Goal: Task Accomplishment & Management: Use online tool/utility

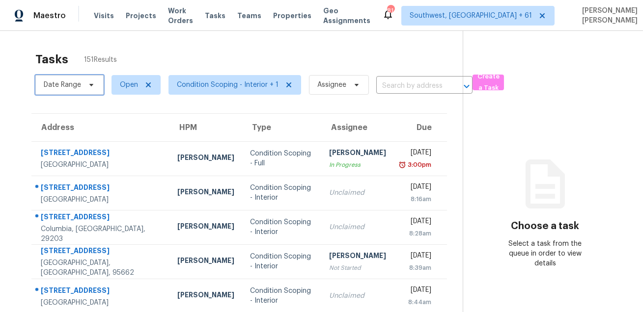
click at [72, 90] on span "Date Range" at bounding box center [69, 85] width 68 height 20
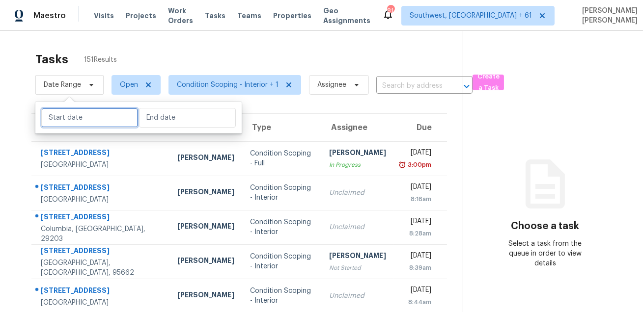
click at [79, 120] on input "text" at bounding box center [89, 118] width 97 height 20
select select "7"
select select "2025"
select select "8"
select select "2025"
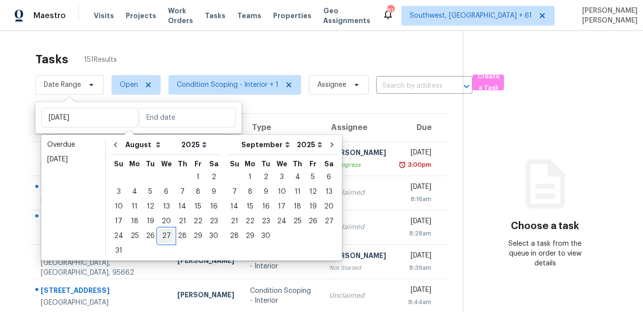
click at [166, 236] on div "27" at bounding box center [166, 236] width 16 height 14
type input "[DATE]"
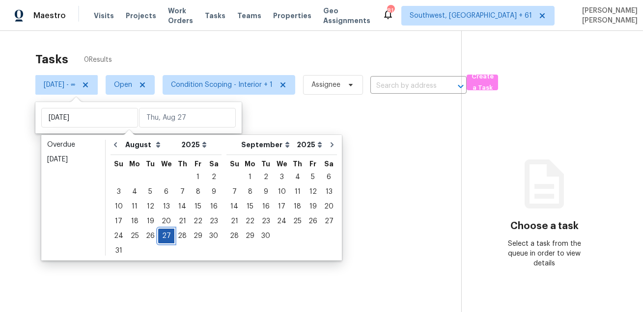
click at [166, 236] on div "27" at bounding box center [166, 236] width 16 height 14
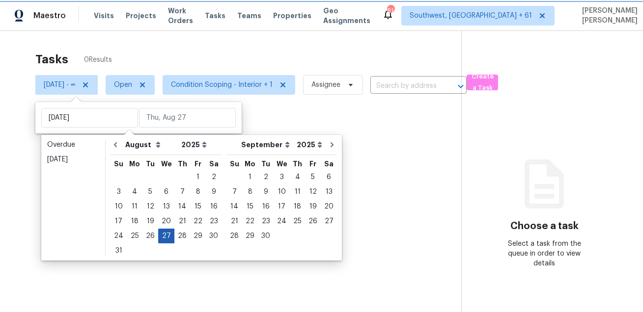
type input "[DATE]"
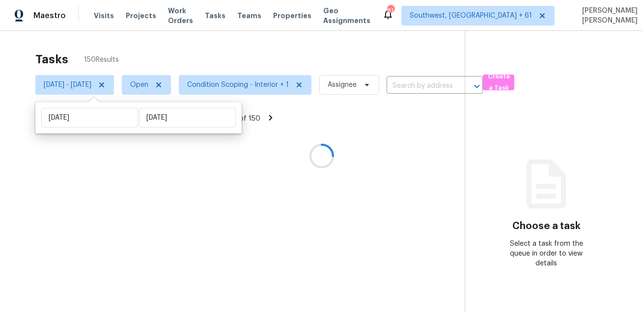
click at [216, 61] on div "Tasks 150 Results" at bounding box center [249, 60] width 429 height 26
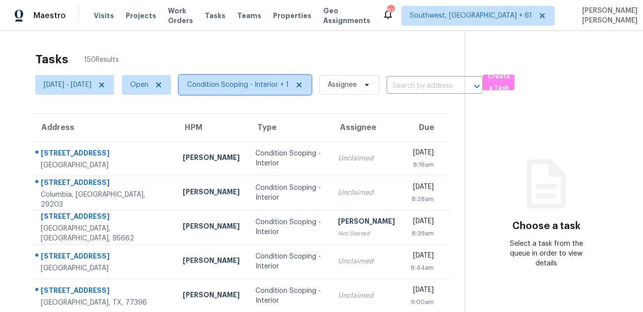
click at [231, 83] on span "Condition Scoping - Interior + 1" at bounding box center [238, 85] width 102 height 10
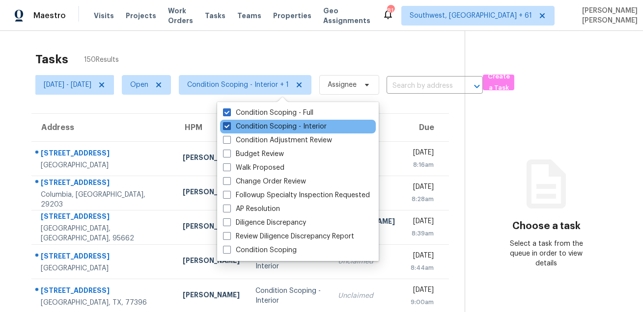
click at [242, 122] on label "Condition Scoping - Interior" at bounding box center [275, 127] width 104 height 10
click at [229, 122] on input "Condition Scoping - Interior" at bounding box center [226, 125] width 6 height 6
checkbox input "false"
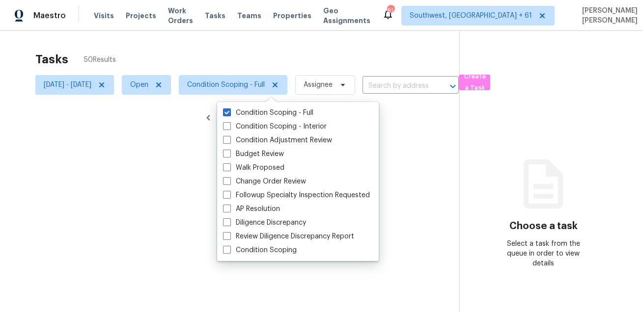
click at [264, 46] on div at bounding box center [321, 156] width 643 height 312
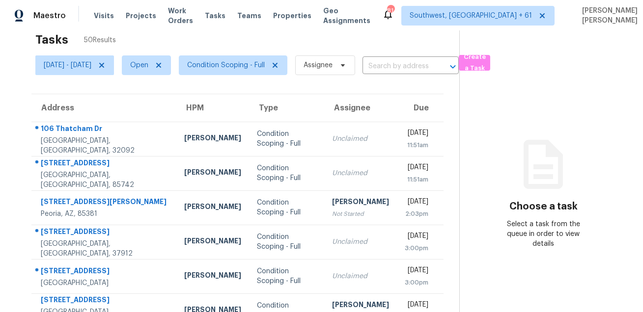
scroll to position [41, 0]
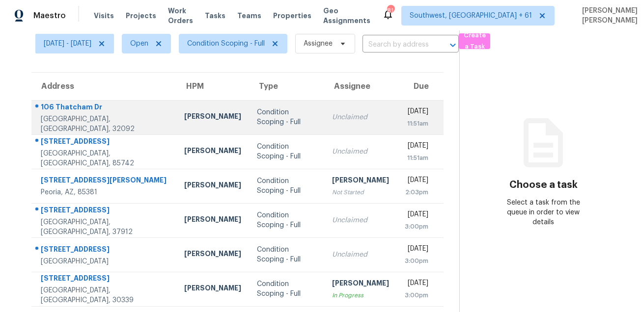
click at [81, 107] on div "106 Thatcham Dr" at bounding box center [105, 108] width 128 height 12
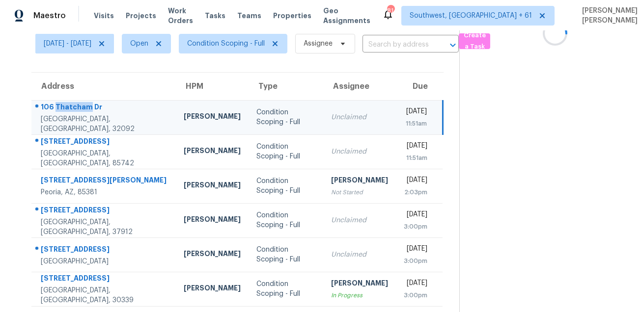
click at [81, 107] on div "106 Thatcham Dr" at bounding box center [104, 108] width 127 height 12
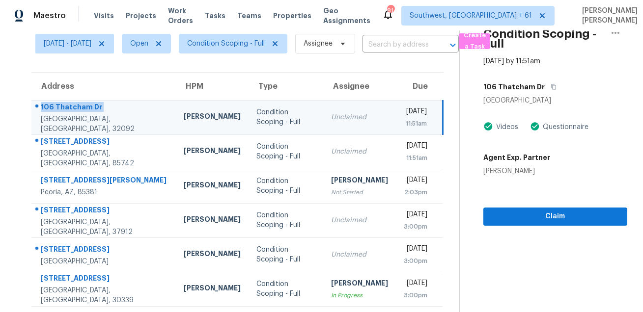
copy div "106 Thatcham Dr"
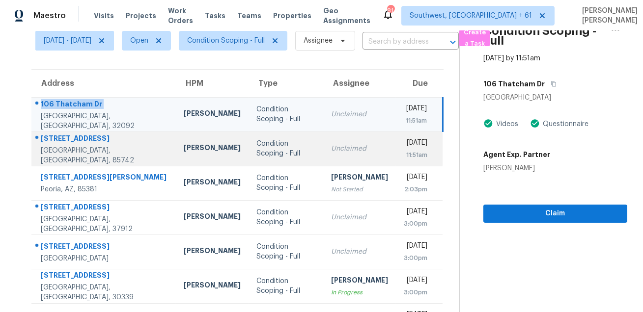
click at [51, 143] on div "[STREET_ADDRESS]" at bounding box center [104, 140] width 127 height 12
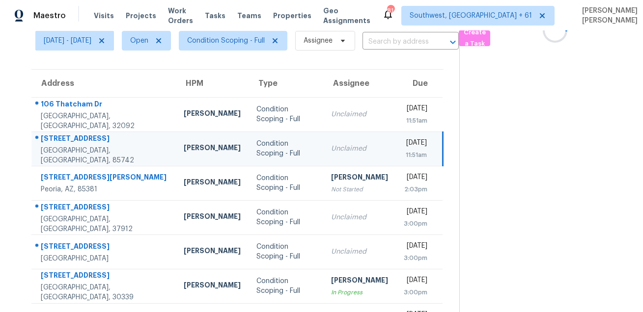
click at [51, 143] on div "[STREET_ADDRESS]" at bounding box center [104, 140] width 127 height 12
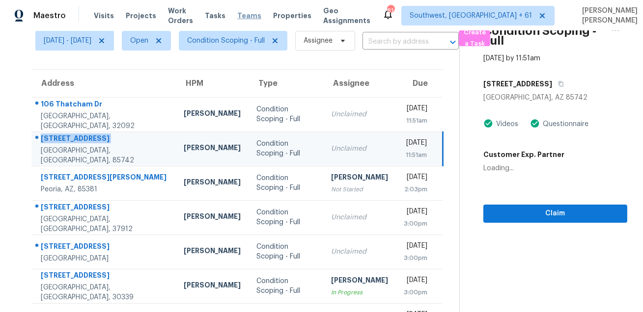
copy div "[STREET_ADDRESS]"
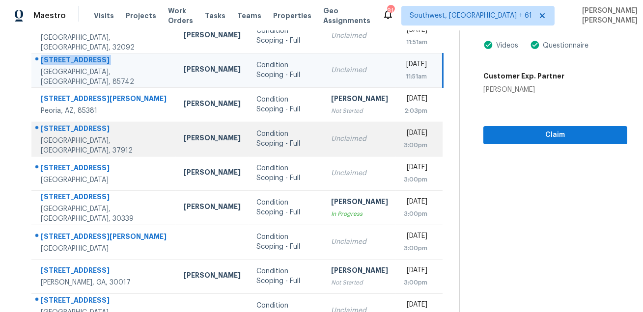
scroll to position [128, 0]
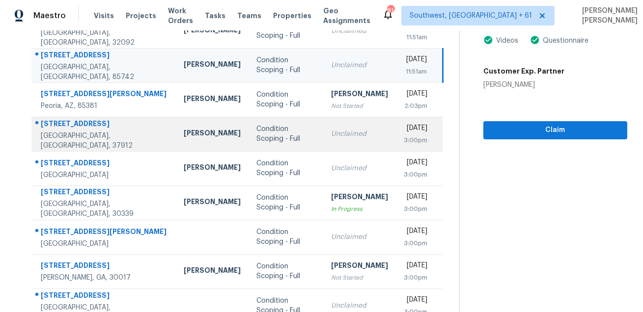
click at [60, 123] on div "[STREET_ADDRESS]" at bounding box center [104, 125] width 127 height 12
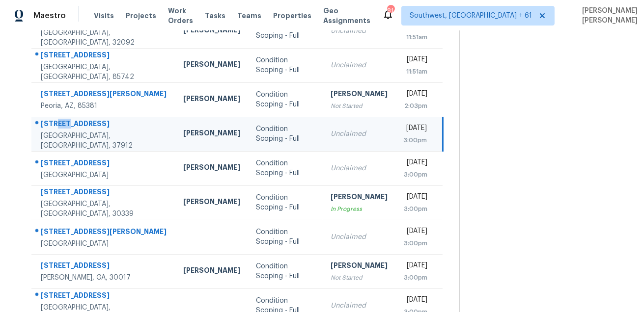
click at [60, 123] on div "[STREET_ADDRESS]" at bounding box center [104, 125] width 127 height 12
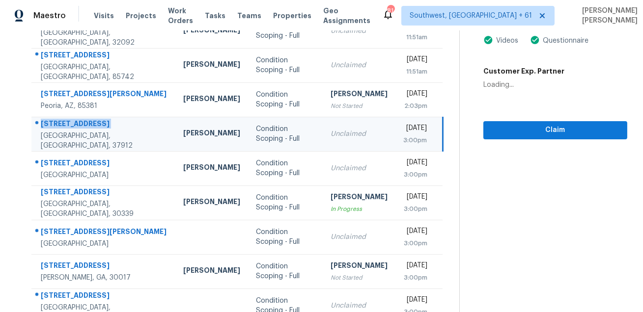
copy div "[STREET_ADDRESS]"
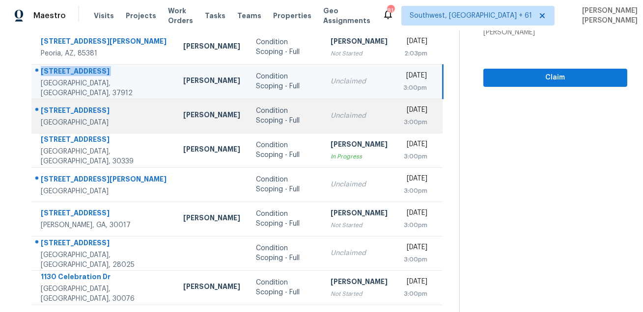
scroll to position [197, 0]
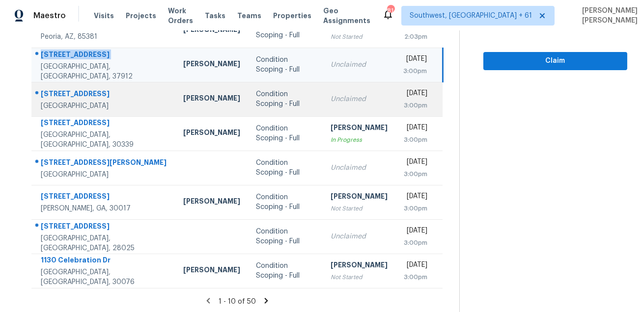
click at [60, 91] on div "[STREET_ADDRESS]" at bounding box center [104, 95] width 127 height 12
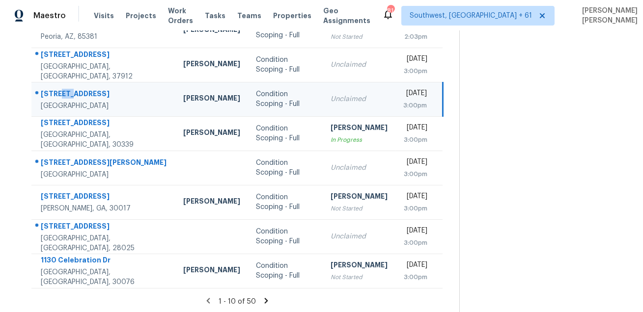
click at [60, 91] on div "[STREET_ADDRESS]" at bounding box center [104, 95] width 127 height 12
copy div "[STREET_ADDRESS]"
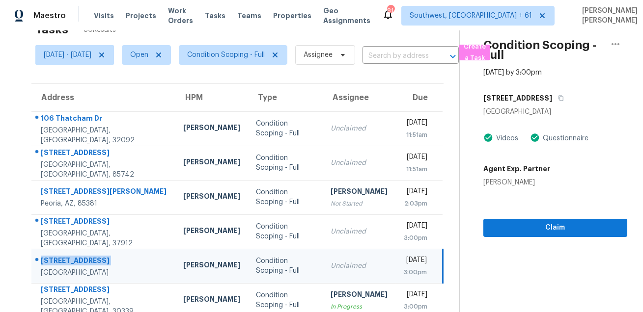
scroll to position [11, 0]
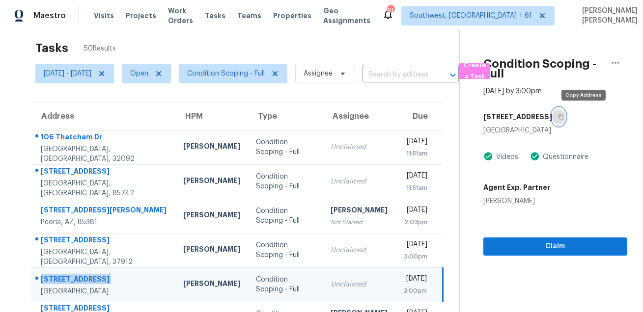
click at [565, 120] on button "button" at bounding box center [558, 117] width 13 height 18
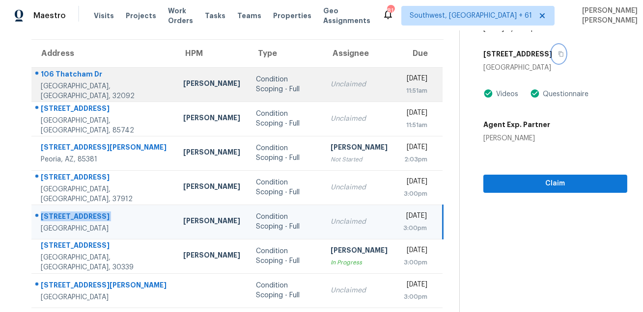
scroll to position [199, 0]
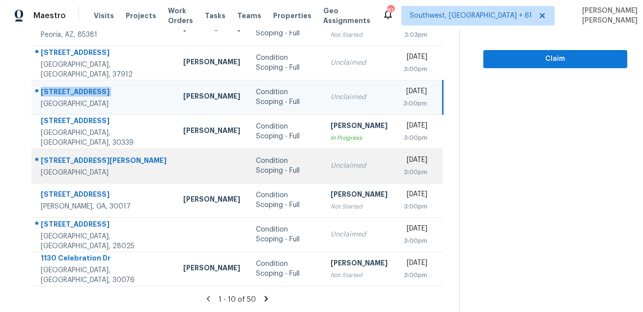
click at [72, 157] on div "[STREET_ADDRESS][PERSON_NAME]" at bounding box center [104, 162] width 127 height 12
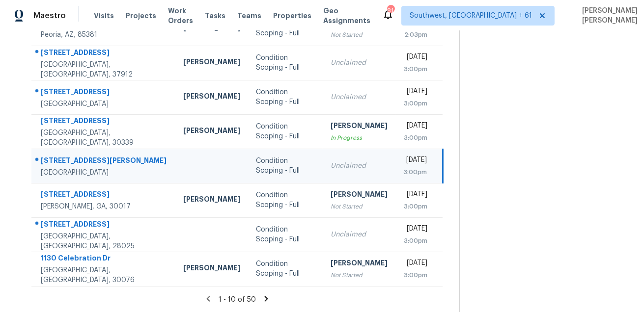
click at [72, 157] on div "[STREET_ADDRESS][PERSON_NAME]" at bounding box center [104, 162] width 127 height 12
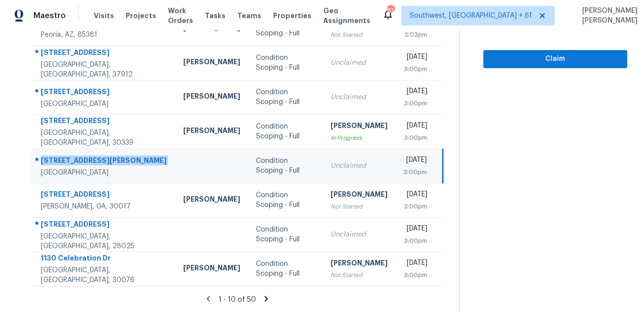
copy div "[STREET_ADDRESS][PERSON_NAME]"
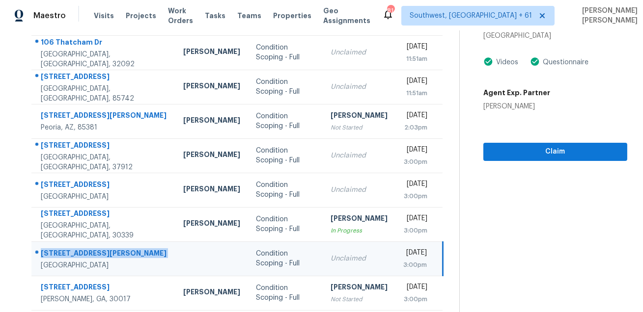
scroll to position [52, 0]
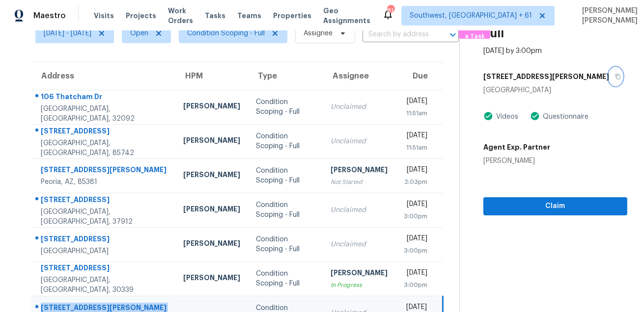
click at [609, 80] on button "button" at bounding box center [615, 77] width 13 height 18
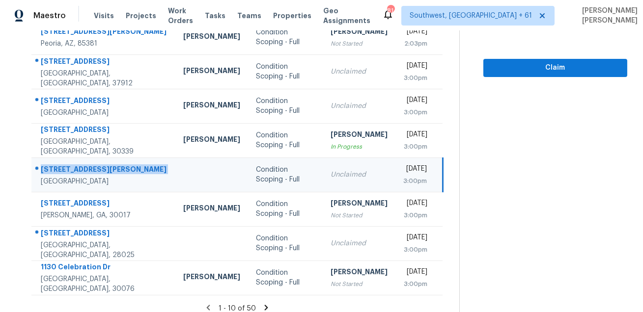
scroll to position [199, 0]
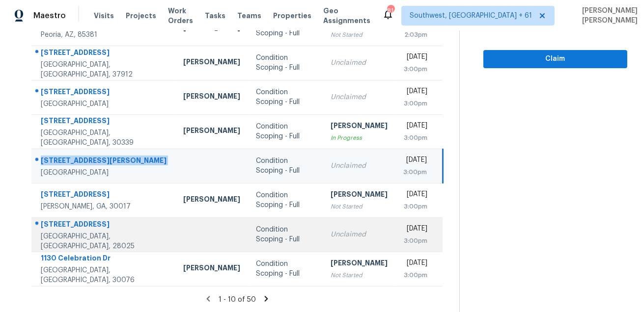
click at [54, 232] on div "[STREET_ADDRESS]" at bounding box center [104, 225] width 127 height 12
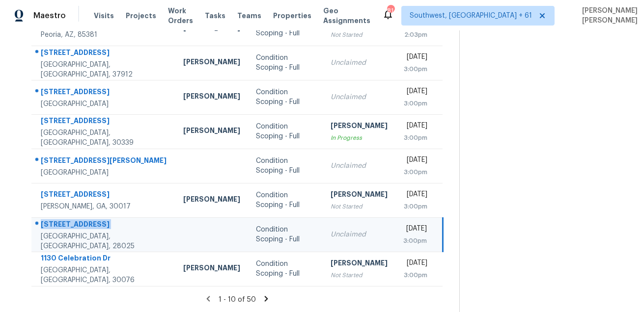
click at [54, 232] on div "[STREET_ADDRESS]" at bounding box center [104, 225] width 127 height 12
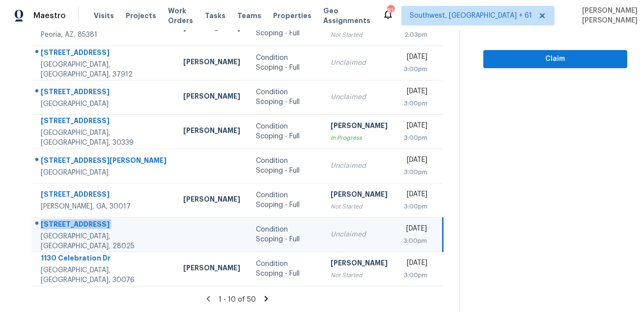
copy div "[STREET_ADDRESS]"
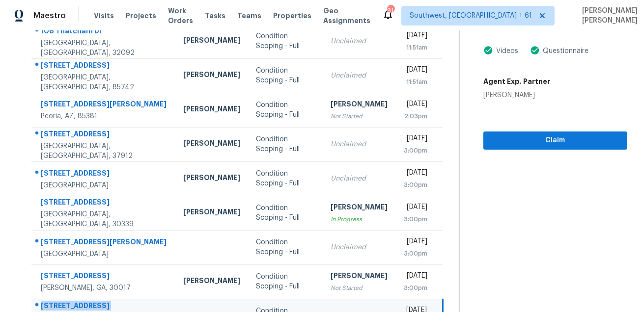
scroll to position [0, 0]
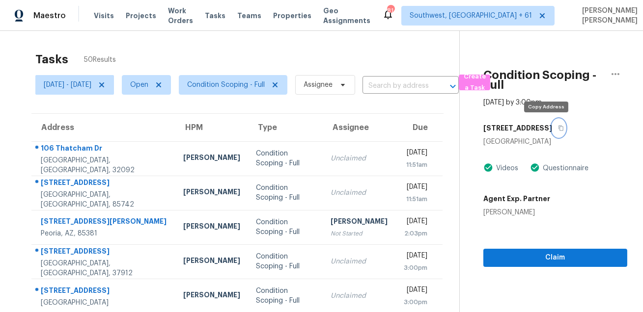
click at [552, 132] on button "button" at bounding box center [558, 128] width 13 height 18
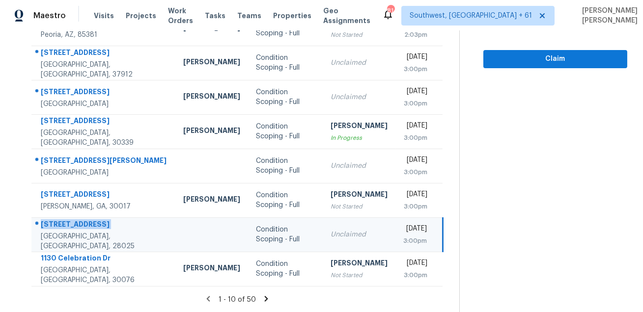
click at [270, 302] on icon at bounding box center [266, 299] width 9 height 9
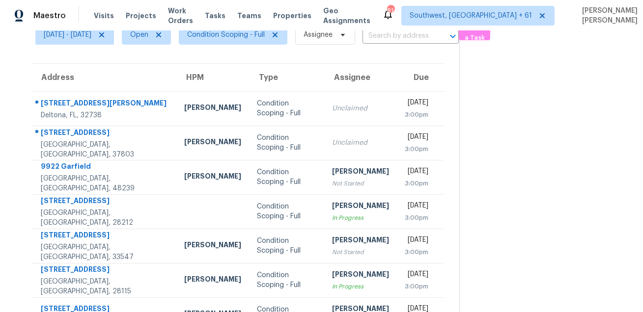
scroll to position [0, 0]
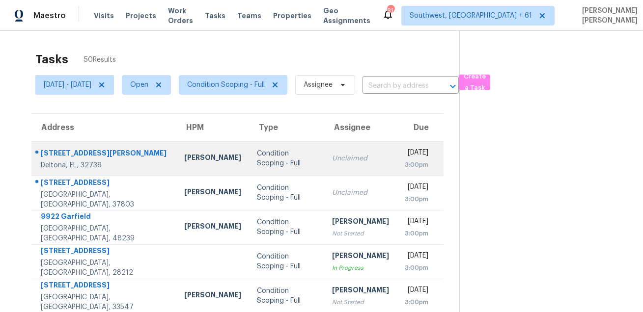
click at [78, 147] on div at bounding box center [100, 153] width 136 height 13
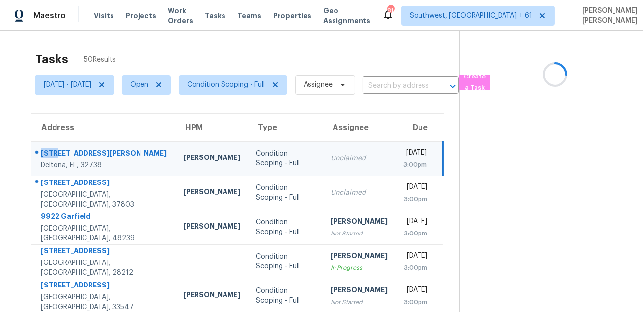
click at [78, 147] on div at bounding box center [99, 153] width 135 height 13
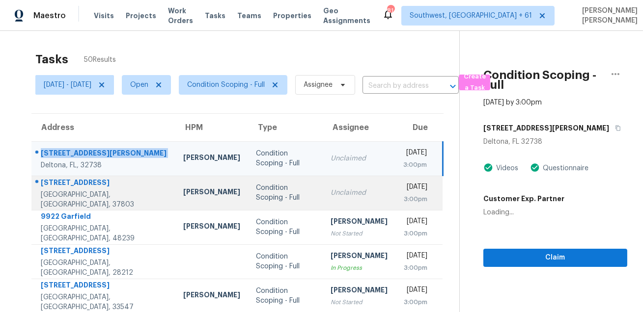
copy div "[STREET_ADDRESS][PERSON_NAME]"
click at [66, 190] on div "[STREET_ADDRESS]" at bounding box center [104, 184] width 127 height 12
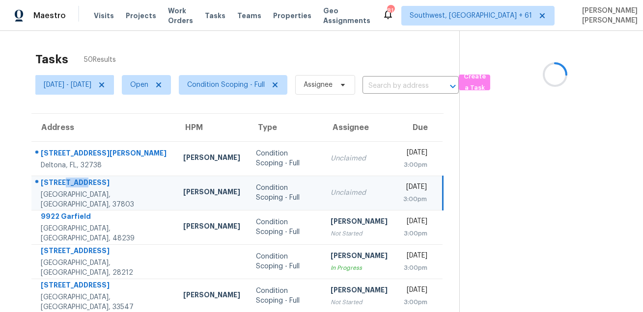
click at [66, 190] on div "[STREET_ADDRESS]" at bounding box center [104, 184] width 127 height 12
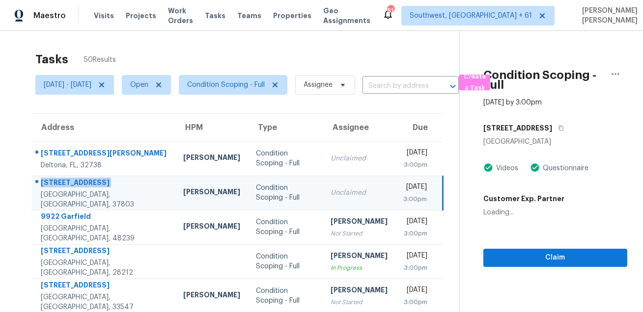
copy div "[STREET_ADDRESS]"
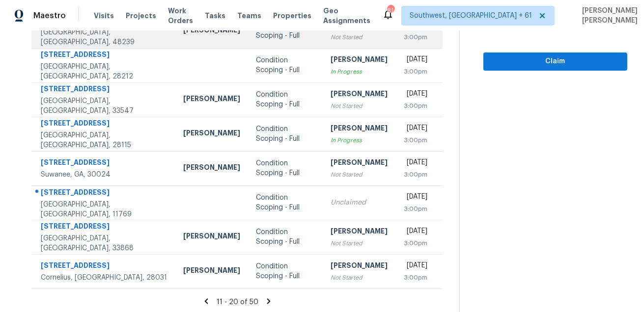
scroll to position [199, 0]
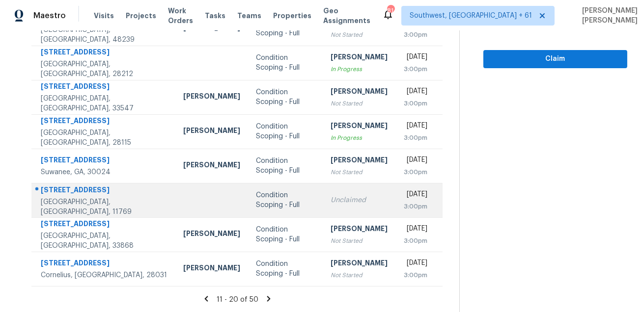
click at [86, 195] on div "[STREET_ADDRESS]" at bounding box center [104, 191] width 127 height 12
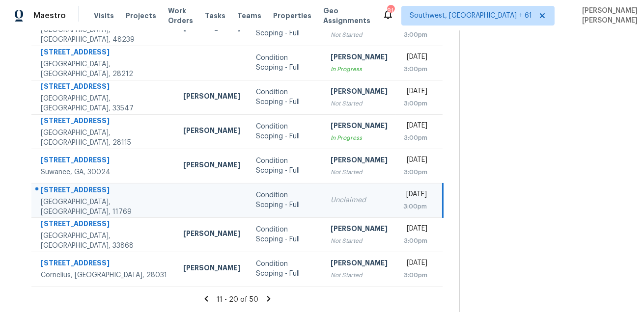
click at [86, 195] on div "[STREET_ADDRESS]" at bounding box center [104, 191] width 127 height 12
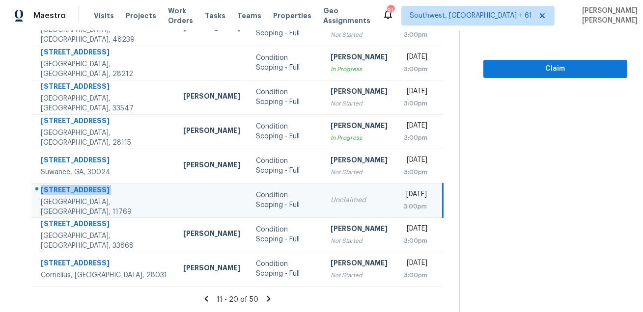
copy div "[STREET_ADDRESS]"
click at [271, 299] on icon at bounding box center [268, 298] width 3 height 5
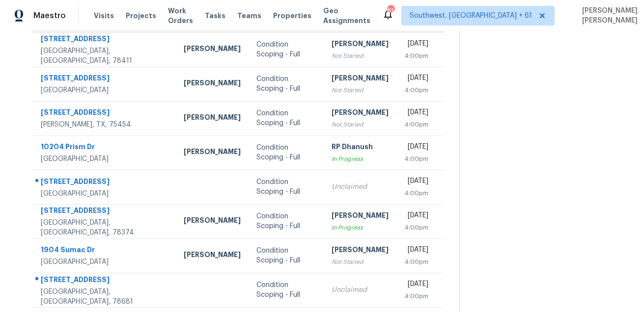
scroll to position [146, 0]
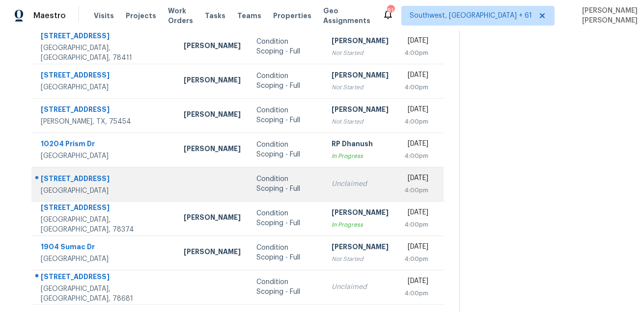
click at [53, 171] on td "[STREET_ADDRESS]" at bounding box center [103, 184] width 144 height 34
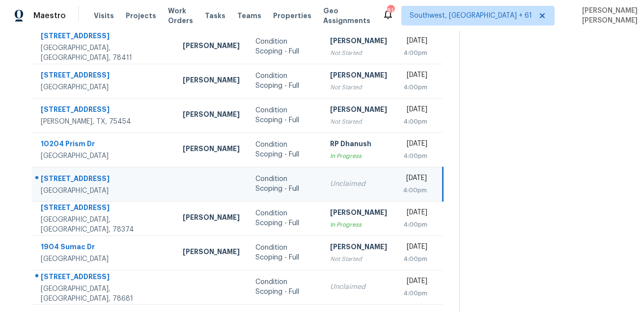
click at [53, 171] on td "[STREET_ADDRESS]" at bounding box center [102, 184] width 143 height 34
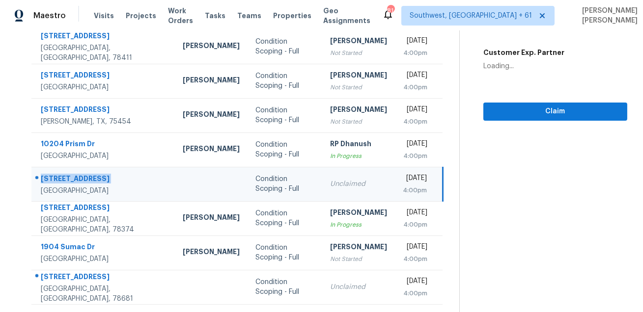
copy div "[STREET_ADDRESS]"
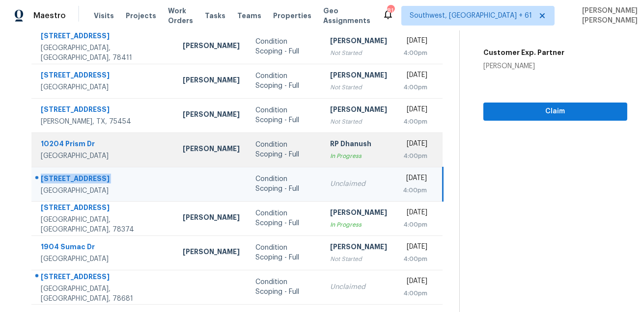
scroll to position [199, 0]
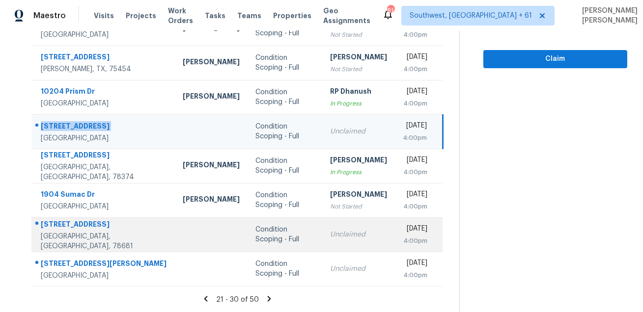
click at [81, 227] on div "[STREET_ADDRESS]" at bounding box center [104, 225] width 126 height 12
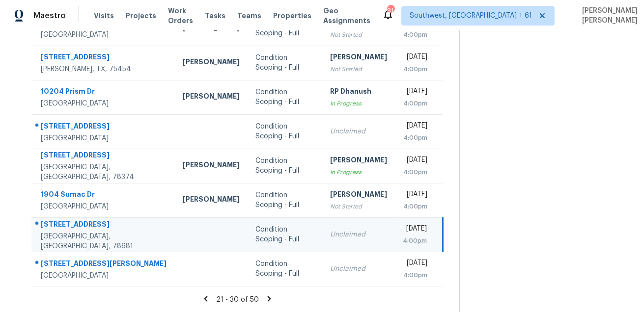
click at [81, 227] on div "[STREET_ADDRESS]" at bounding box center [104, 225] width 126 height 12
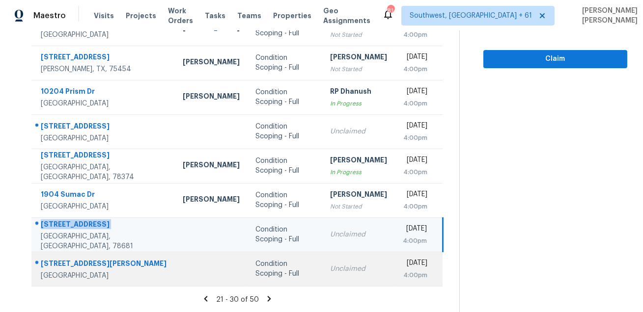
click at [53, 261] on div "[STREET_ADDRESS][PERSON_NAME]" at bounding box center [104, 265] width 126 height 12
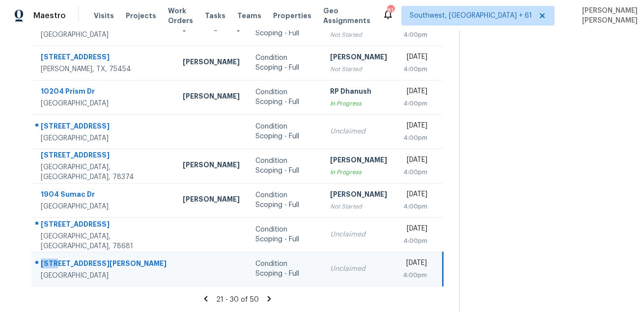
click at [53, 261] on div "[STREET_ADDRESS][PERSON_NAME]" at bounding box center [104, 265] width 126 height 12
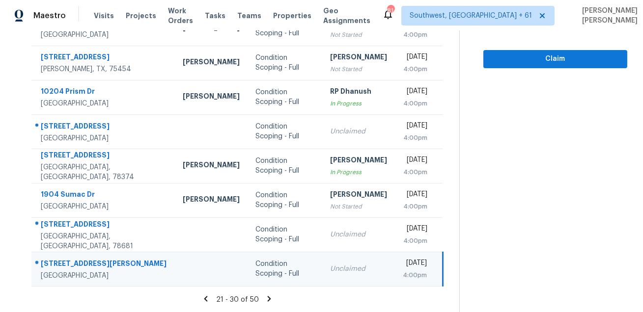
click at [272, 296] on icon at bounding box center [269, 299] width 9 height 9
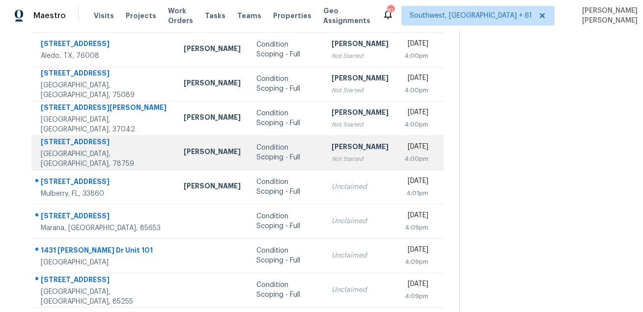
scroll to position [136, 0]
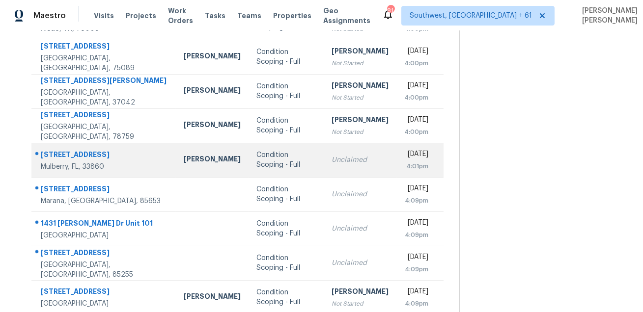
click at [73, 153] on div "[STREET_ADDRESS]" at bounding box center [104, 156] width 127 height 12
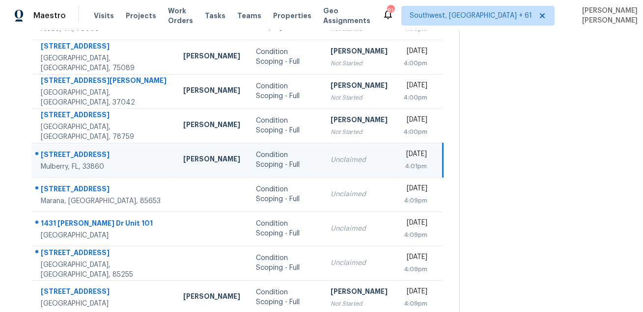
click at [73, 153] on div "[STREET_ADDRESS]" at bounding box center [104, 156] width 127 height 12
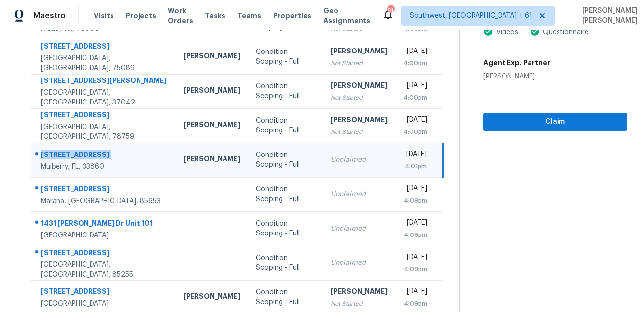
scroll to position [0, 0]
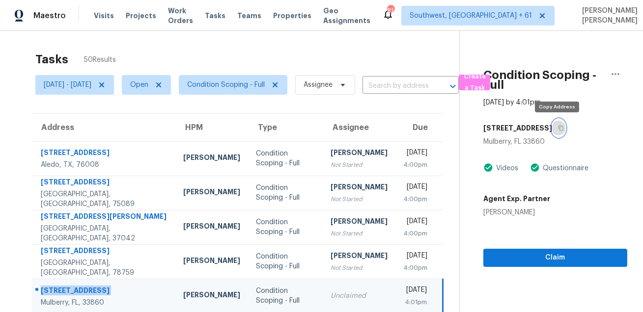
click at [555, 133] on button "button" at bounding box center [558, 128] width 13 height 18
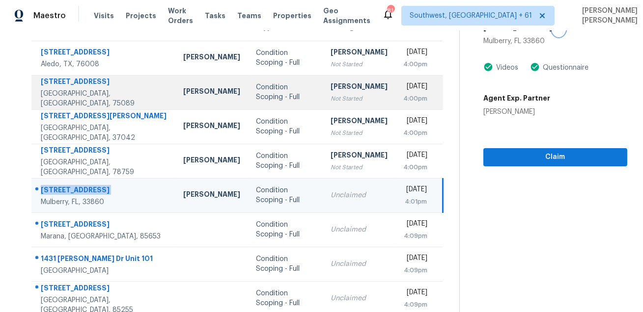
scroll to position [199, 0]
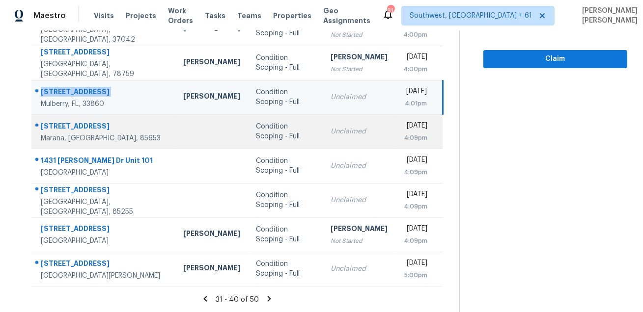
click at [80, 121] on div "[STREET_ADDRESS]" at bounding box center [104, 127] width 127 height 12
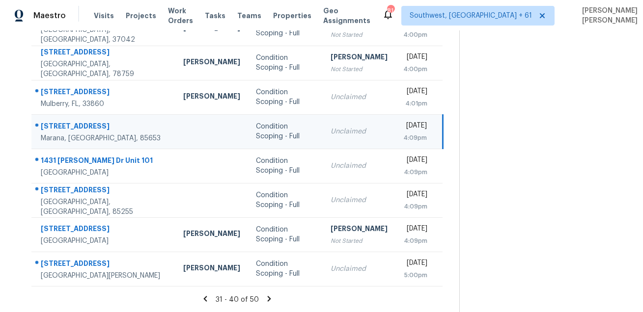
click at [80, 121] on div "[STREET_ADDRESS]" at bounding box center [104, 127] width 127 height 12
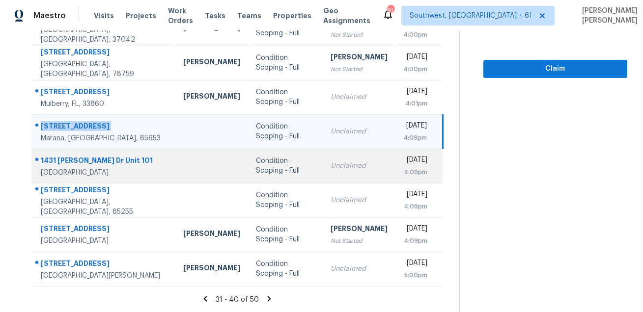
click at [82, 156] on div "1431 [PERSON_NAME] Dr Unit 101" at bounding box center [104, 162] width 127 height 12
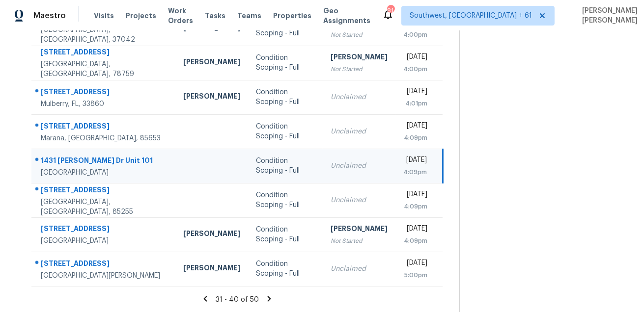
click at [82, 156] on div "1431 [PERSON_NAME] Dr Unit 101" at bounding box center [104, 162] width 127 height 12
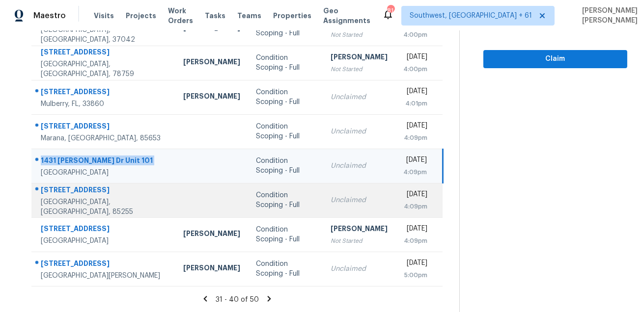
click at [75, 192] on div "[STREET_ADDRESS]" at bounding box center [104, 191] width 127 height 12
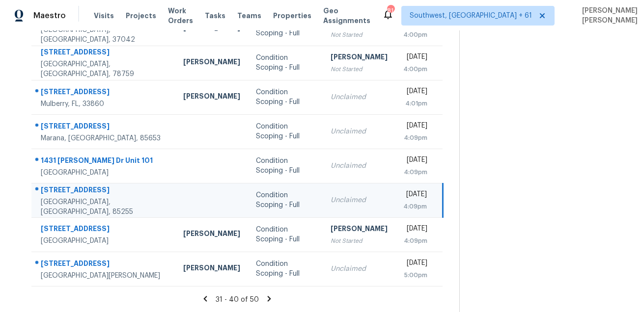
click at [75, 192] on div "[STREET_ADDRESS]" at bounding box center [104, 191] width 127 height 12
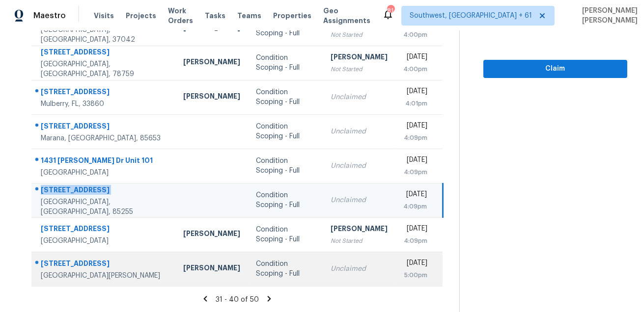
click at [97, 259] on div "[STREET_ADDRESS]" at bounding box center [104, 265] width 127 height 12
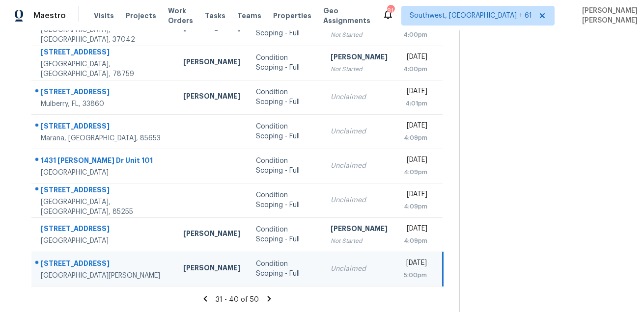
click at [97, 259] on div "[STREET_ADDRESS]" at bounding box center [104, 265] width 127 height 12
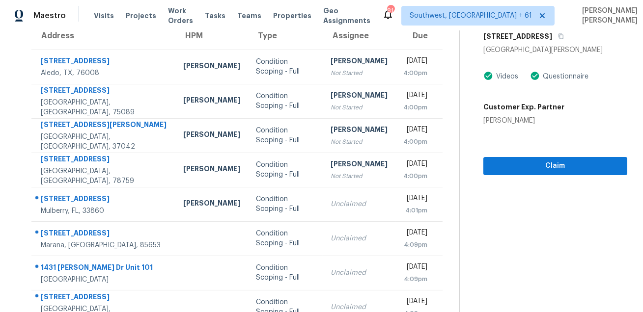
scroll to position [0, 0]
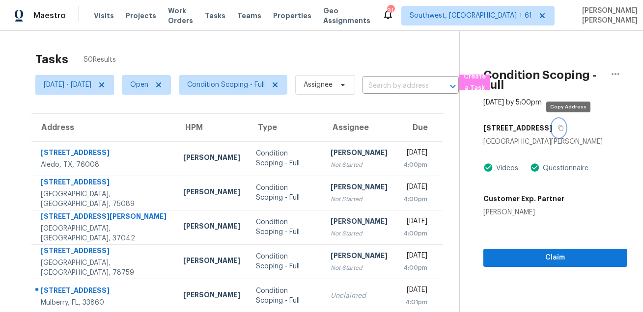
click at [565, 132] on button "button" at bounding box center [558, 128] width 13 height 18
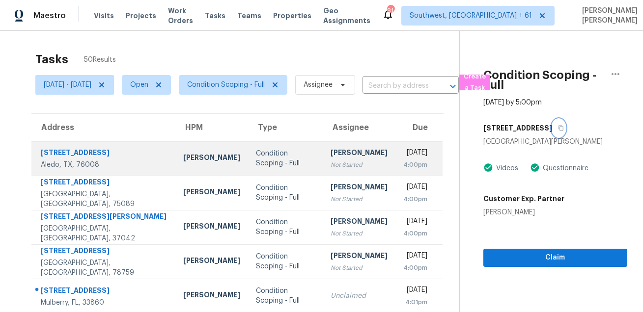
scroll to position [199, 0]
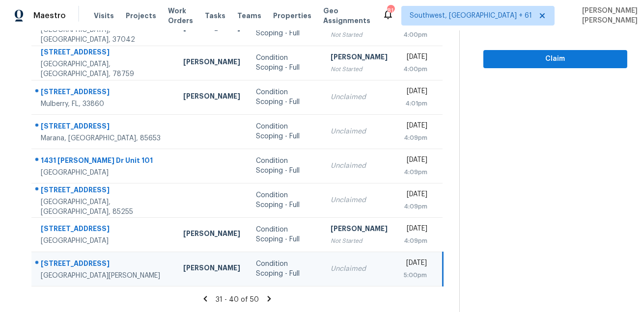
click at [271, 298] on icon at bounding box center [269, 298] width 3 height 5
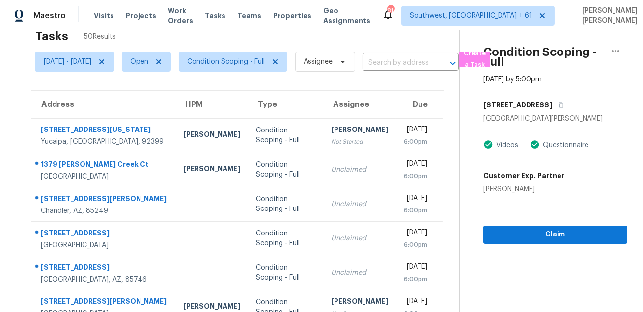
scroll to position [0, 0]
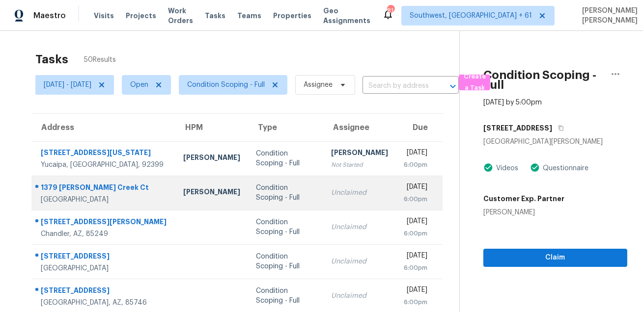
click at [65, 190] on div "1379 [PERSON_NAME] Creek Ct" at bounding box center [104, 189] width 127 height 12
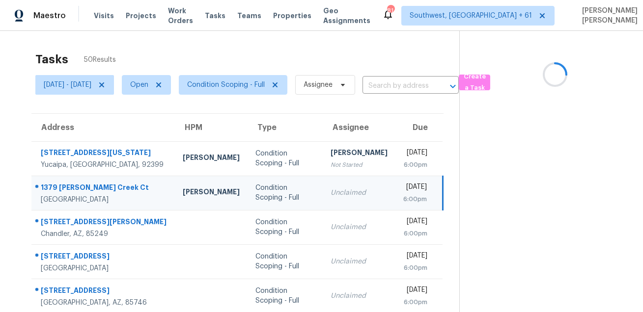
click at [65, 190] on div "1379 [PERSON_NAME] Creek Ct" at bounding box center [104, 189] width 126 height 12
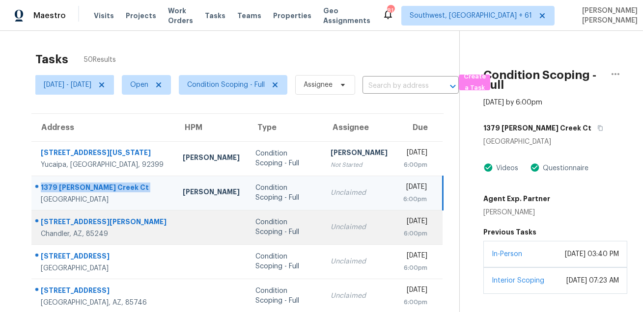
click at [80, 221] on div "[STREET_ADDRESS][PERSON_NAME]" at bounding box center [104, 223] width 126 height 12
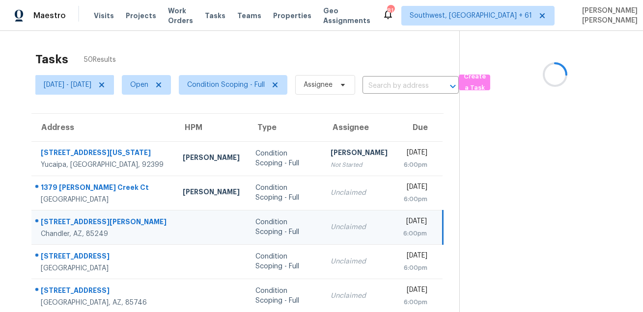
click at [80, 221] on div "[STREET_ADDRESS][PERSON_NAME]" at bounding box center [104, 223] width 126 height 12
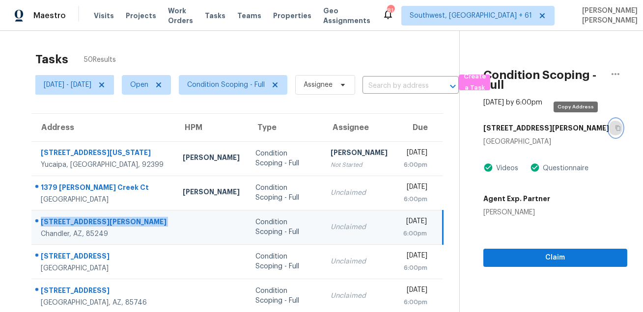
click at [609, 132] on button "button" at bounding box center [615, 128] width 13 height 18
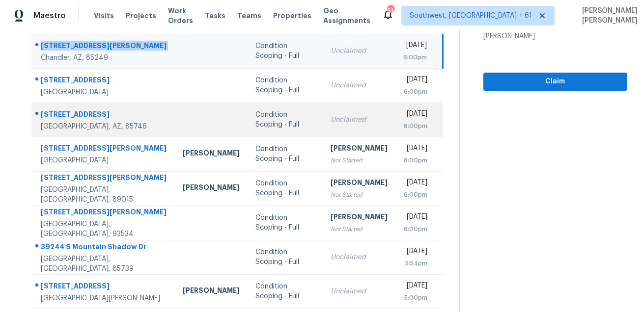
scroll to position [154, 0]
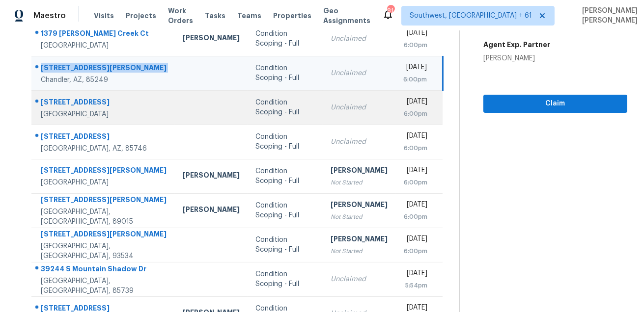
click at [64, 108] on div "[STREET_ADDRESS]" at bounding box center [104, 103] width 126 height 12
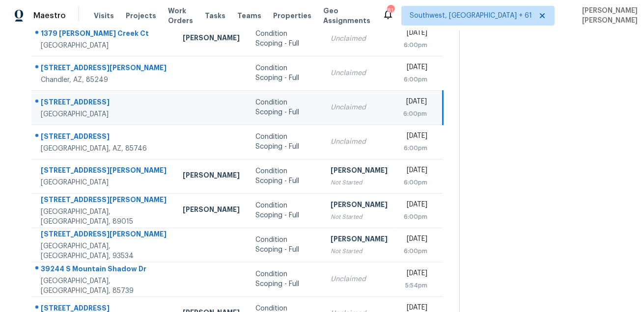
click at [64, 108] on div "[STREET_ADDRESS]" at bounding box center [104, 103] width 126 height 12
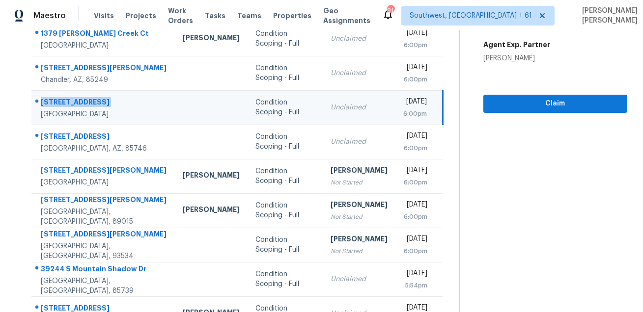
scroll to position [0, 0]
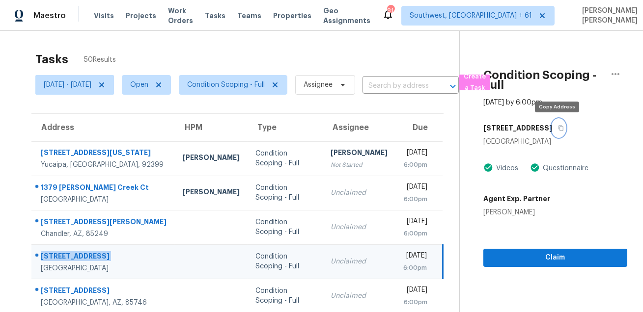
click at [558, 128] on icon "button" at bounding box center [561, 128] width 6 height 6
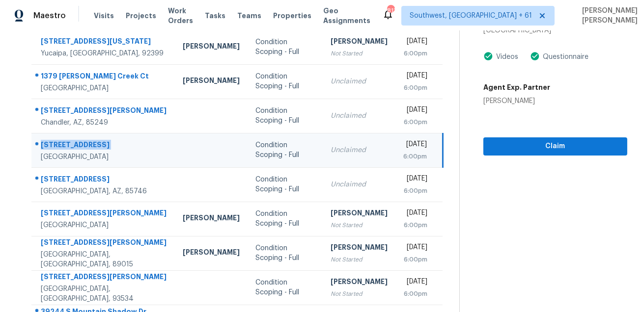
scroll to position [157, 0]
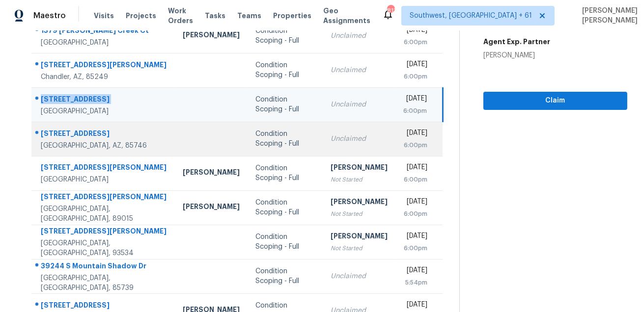
click at [79, 134] on div "[STREET_ADDRESS]" at bounding box center [104, 135] width 126 height 12
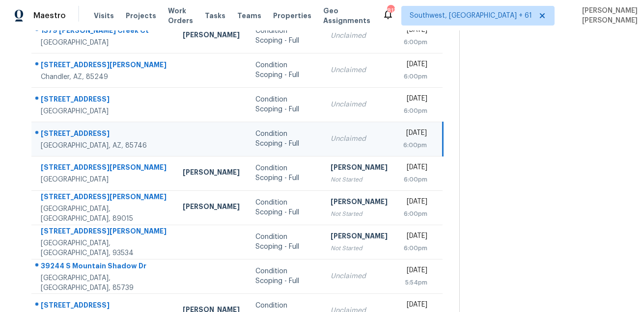
click at [79, 134] on div "[STREET_ADDRESS]" at bounding box center [104, 135] width 126 height 12
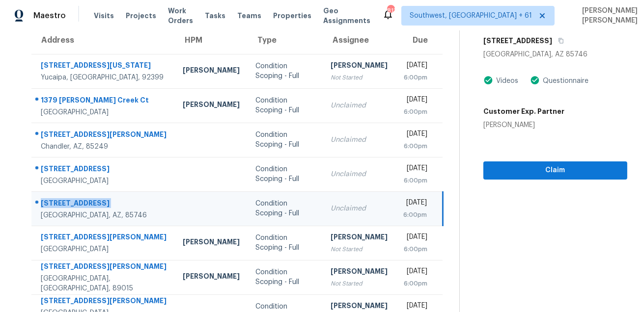
scroll to position [6, 0]
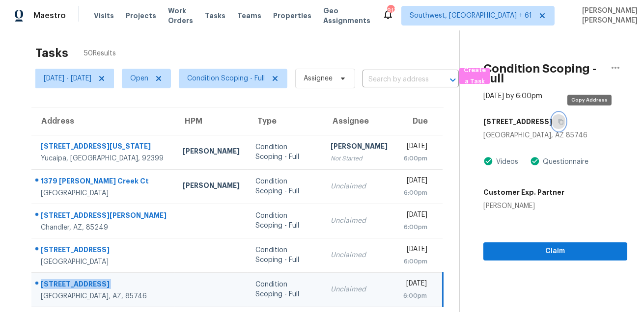
click at [565, 120] on button "button" at bounding box center [558, 122] width 13 height 18
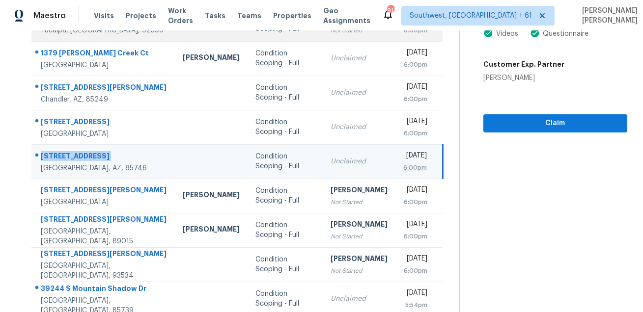
scroll to position [199, 0]
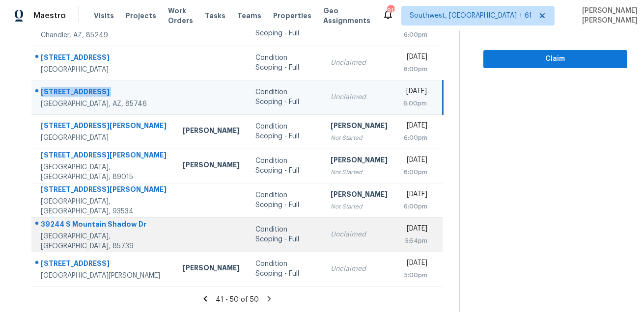
click at [69, 223] on div "39244 S Mountain Shadow Dr" at bounding box center [104, 225] width 126 height 12
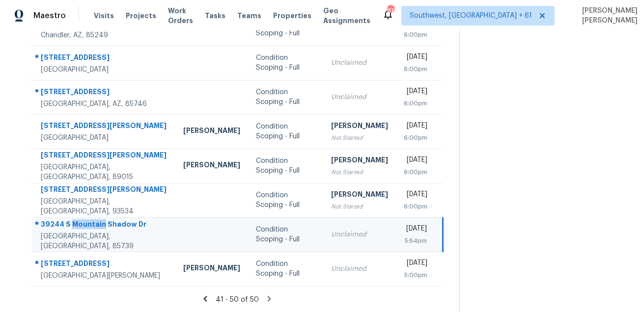
click at [69, 223] on div "39244 S Mountain Shadow Dr" at bounding box center [104, 225] width 127 height 12
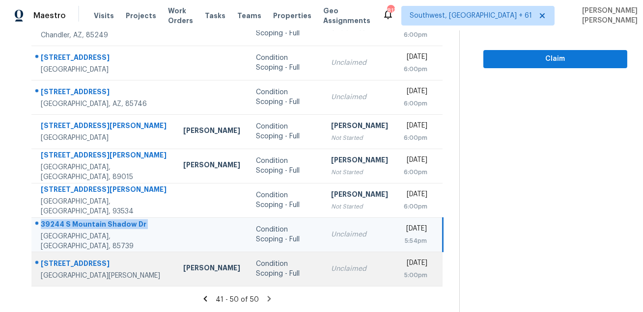
click at [93, 258] on div at bounding box center [99, 264] width 135 height 13
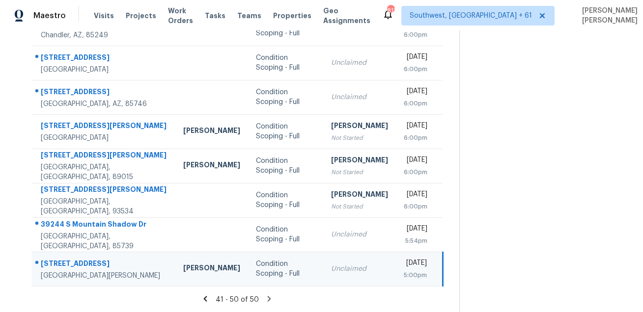
click at [93, 258] on div at bounding box center [99, 264] width 135 height 13
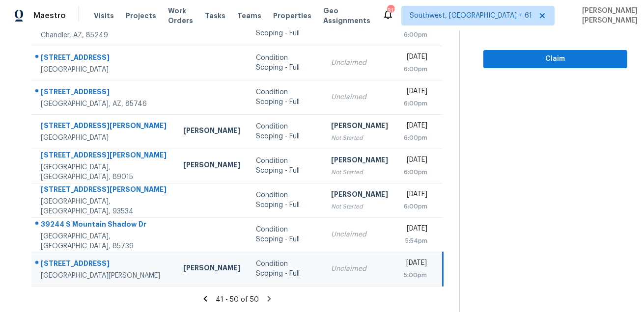
click at [271, 300] on icon at bounding box center [269, 298] width 3 height 5
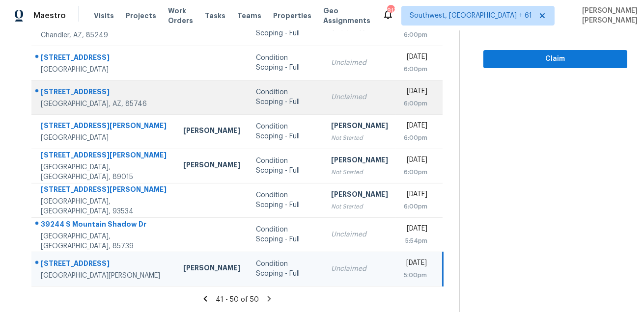
click at [81, 88] on div "[STREET_ADDRESS]" at bounding box center [104, 93] width 127 height 12
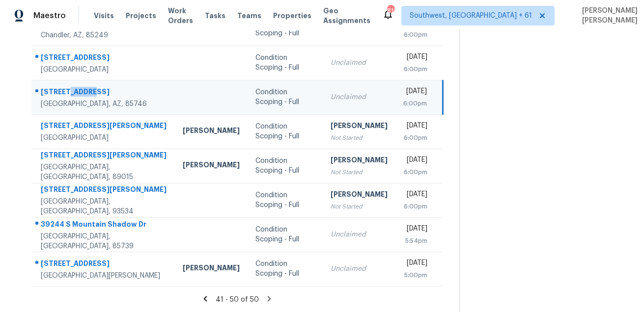
click at [81, 88] on div "[STREET_ADDRESS]" at bounding box center [104, 93] width 126 height 12
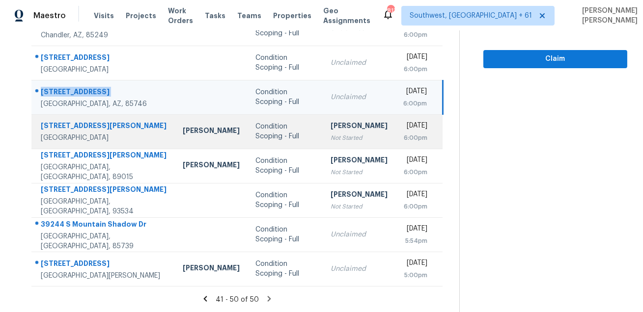
scroll to position [0, 0]
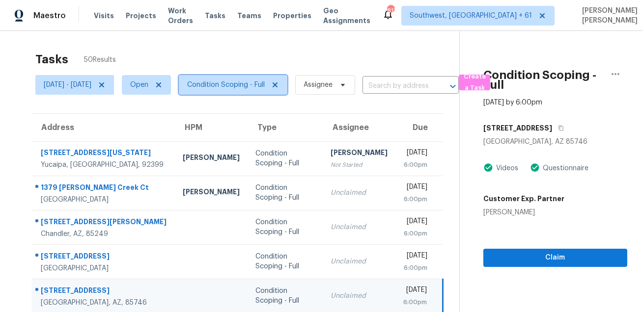
click at [254, 83] on span "Condition Scoping - Full" at bounding box center [226, 85] width 78 height 10
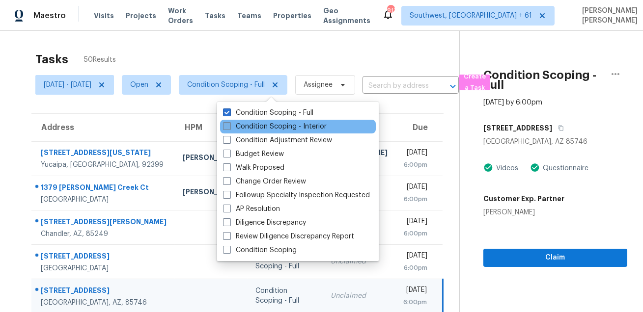
click at [246, 127] on label "Condition Scoping - Interior" at bounding box center [275, 127] width 104 height 10
click at [229, 127] on input "Condition Scoping - Interior" at bounding box center [226, 125] width 6 height 6
checkbox input "true"
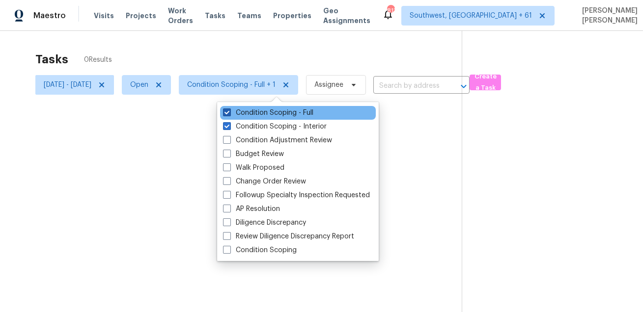
click at [253, 111] on label "Condition Scoping - Full" at bounding box center [268, 113] width 90 height 10
click at [229, 111] on input "Condition Scoping - Full" at bounding box center [226, 111] width 6 height 6
checkbox input "false"
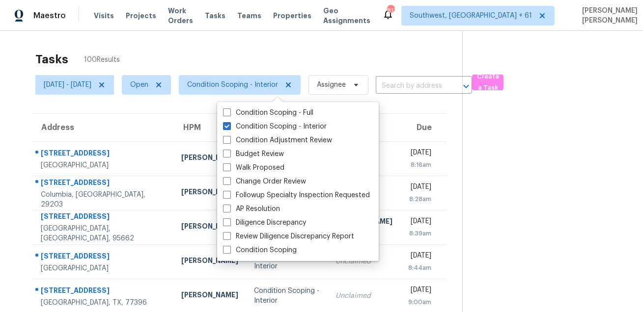
click at [276, 59] on div "Tasks 100 Results" at bounding box center [248, 60] width 427 height 26
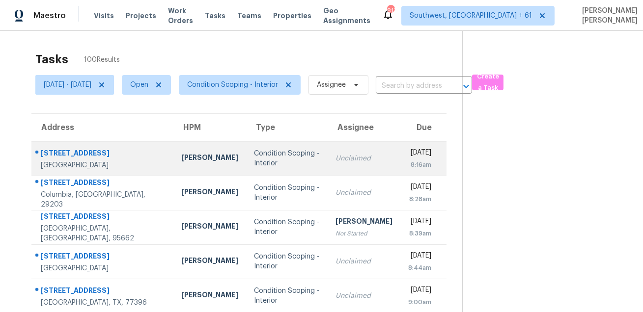
click at [76, 149] on div "[STREET_ADDRESS]" at bounding box center [103, 154] width 125 height 12
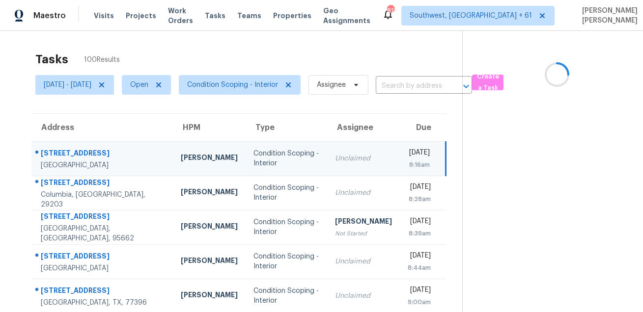
click at [76, 149] on div "[STREET_ADDRESS]" at bounding box center [103, 154] width 124 height 12
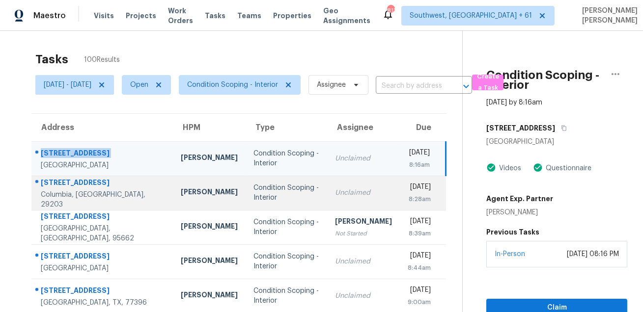
click at [78, 183] on div "[STREET_ADDRESS]" at bounding box center [103, 184] width 124 height 12
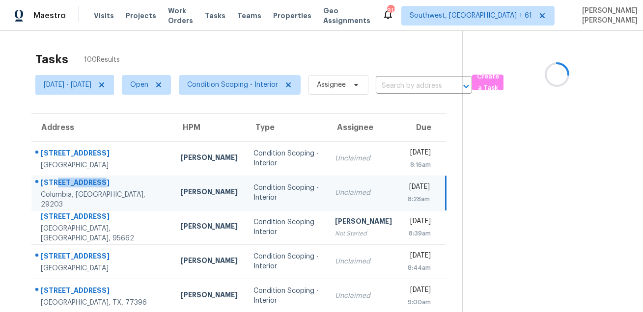
click at [78, 183] on div "[STREET_ADDRESS]" at bounding box center [103, 184] width 124 height 12
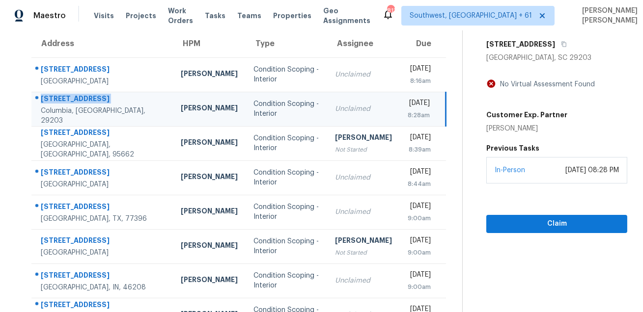
scroll to position [163, 0]
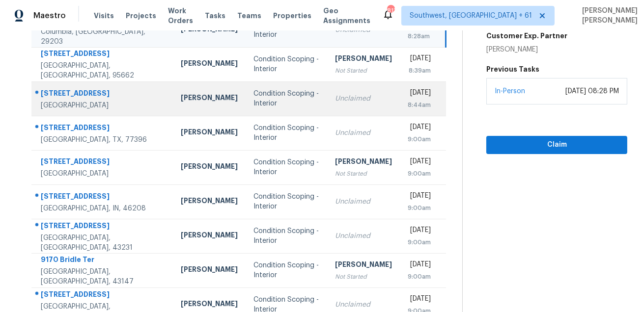
click at [74, 89] on div "[STREET_ADDRESS]" at bounding box center [103, 94] width 124 height 12
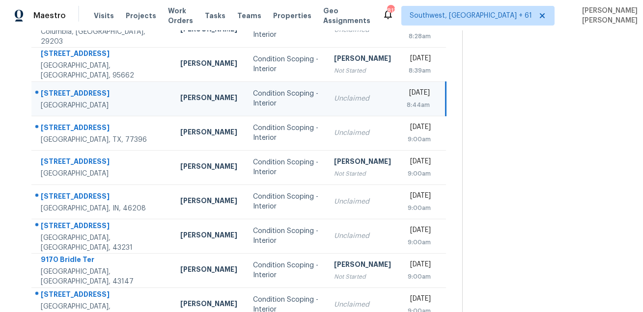
click at [74, 89] on div "[STREET_ADDRESS]" at bounding box center [103, 94] width 124 height 12
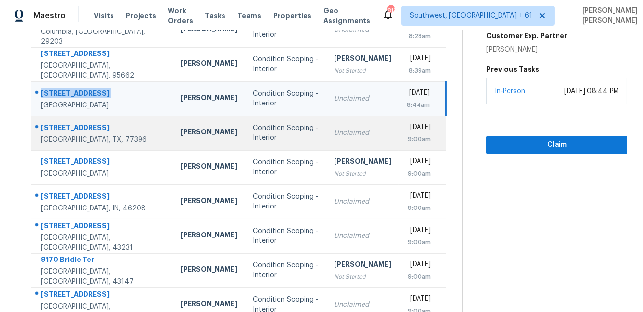
click at [64, 132] on div "[STREET_ADDRESS]" at bounding box center [103, 129] width 124 height 12
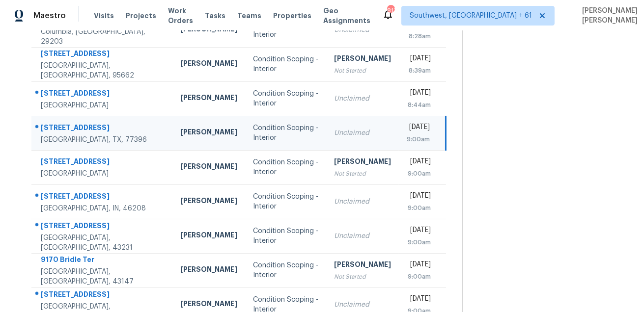
click at [64, 132] on div "[STREET_ADDRESS]" at bounding box center [103, 129] width 124 height 12
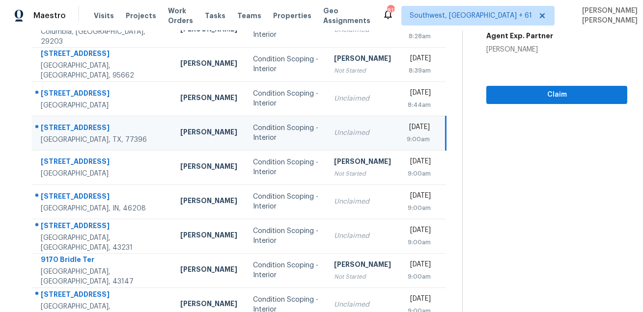
click at [64, 132] on div "[STREET_ADDRESS]" at bounding box center [103, 129] width 124 height 12
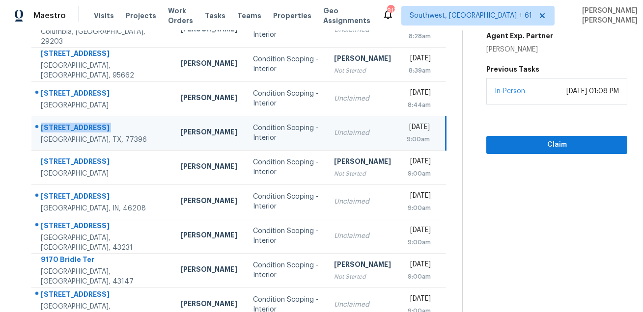
click at [64, 132] on div "[STREET_ADDRESS]" at bounding box center [103, 129] width 124 height 12
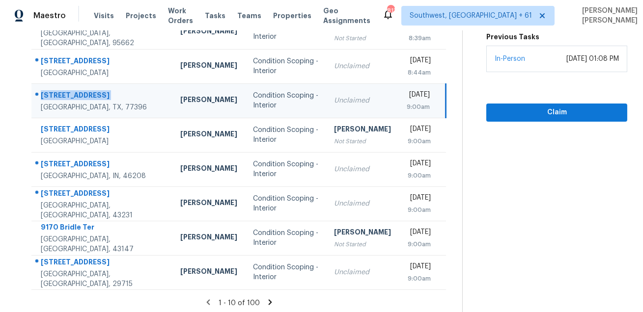
scroll to position [199, 0]
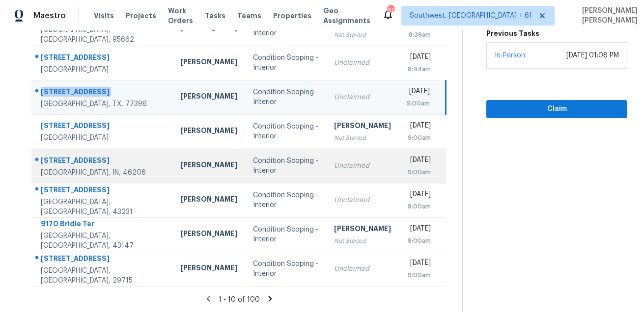
click at [79, 156] on div "[STREET_ADDRESS]" at bounding box center [103, 162] width 124 height 12
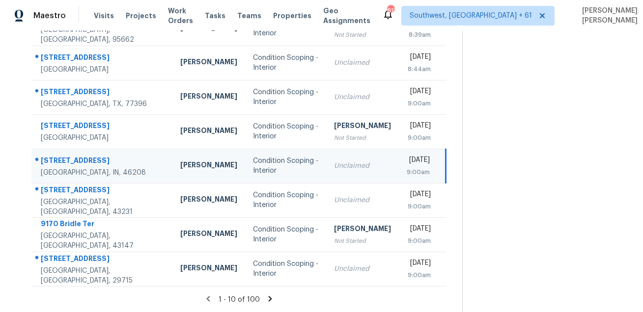
click at [79, 156] on div "[STREET_ADDRESS]" at bounding box center [103, 162] width 124 height 12
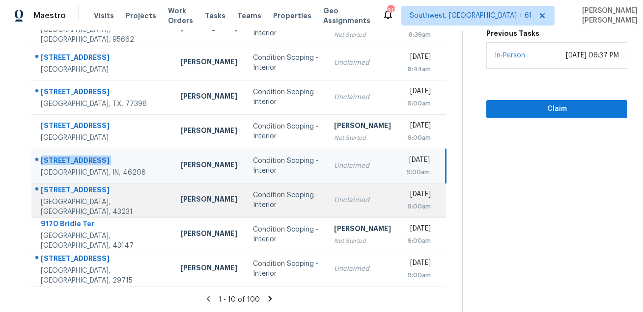
click at [73, 197] on div "[STREET_ADDRESS]" at bounding box center [103, 191] width 124 height 12
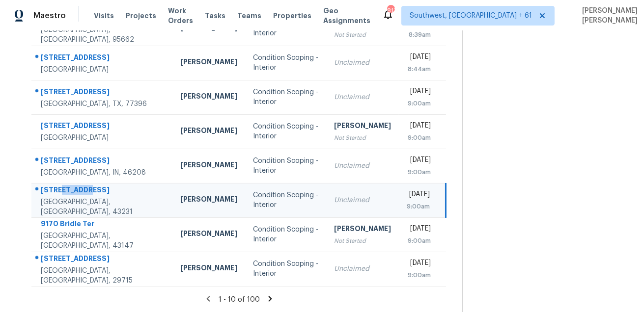
click at [73, 197] on div "[STREET_ADDRESS]" at bounding box center [103, 191] width 124 height 12
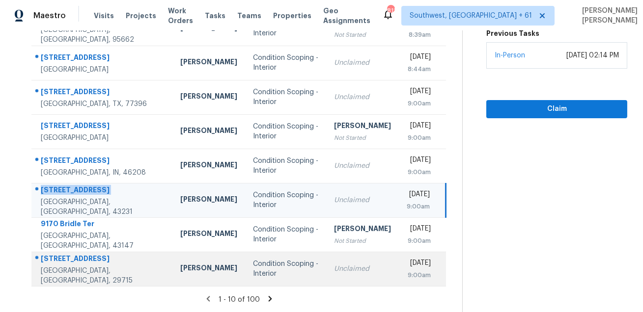
click at [75, 254] on td "[STREET_ADDRESS]" at bounding box center [101, 269] width 141 height 34
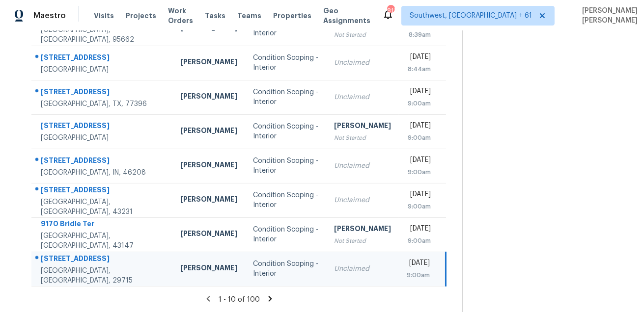
click at [75, 254] on td "[STREET_ADDRESS]" at bounding box center [101, 269] width 141 height 34
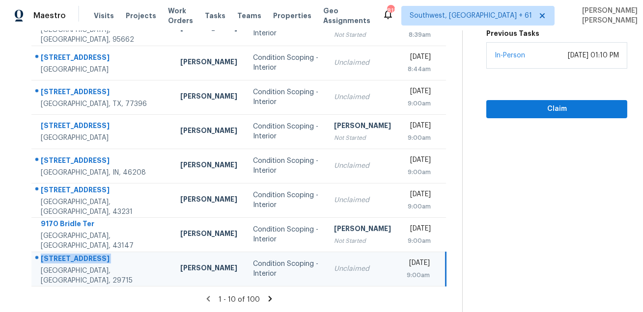
click at [273, 300] on icon at bounding box center [270, 299] width 9 height 9
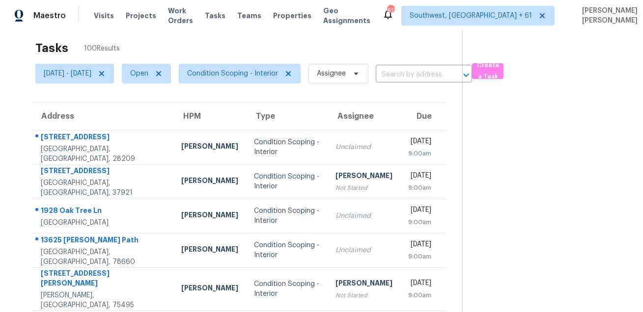
scroll to position [0, 0]
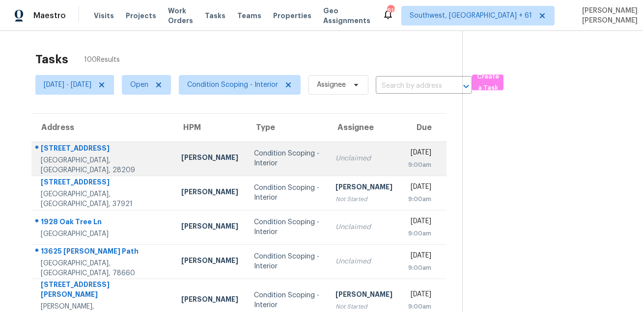
click at [74, 151] on div "[STREET_ADDRESS]" at bounding box center [103, 149] width 125 height 12
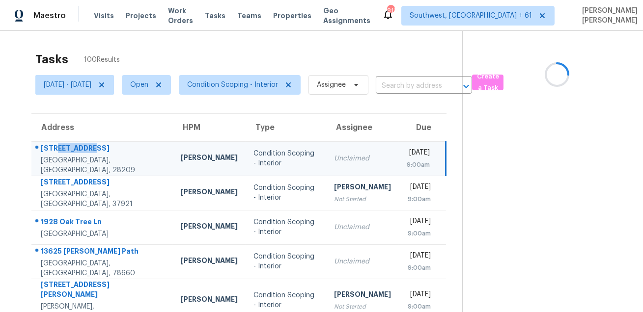
click at [74, 151] on div "[STREET_ADDRESS]" at bounding box center [103, 149] width 124 height 12
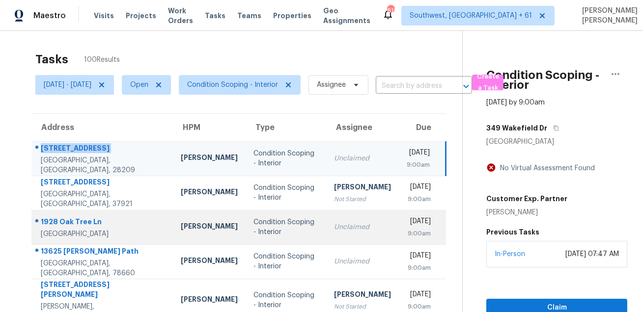
click at [81, 218] on div "1928 Oak Tree Ln" at bounding box center [103, 223] width 124 height 12
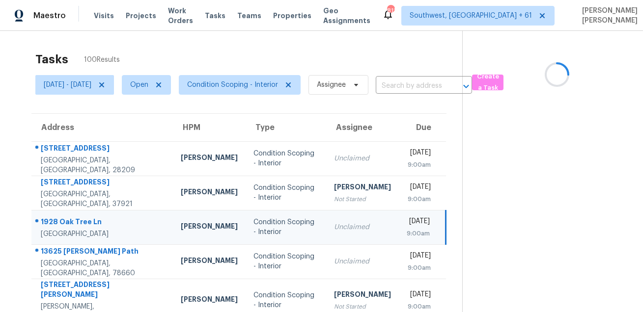
click at [81, 218] on div "1928 Oak Tree Ln" at bounding box center [103, 223] width 124 height 12
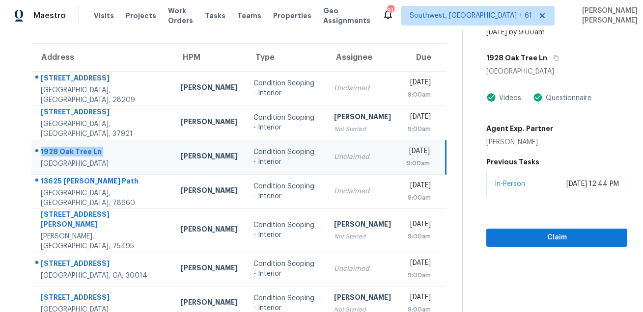
scroll to position [91, 0]
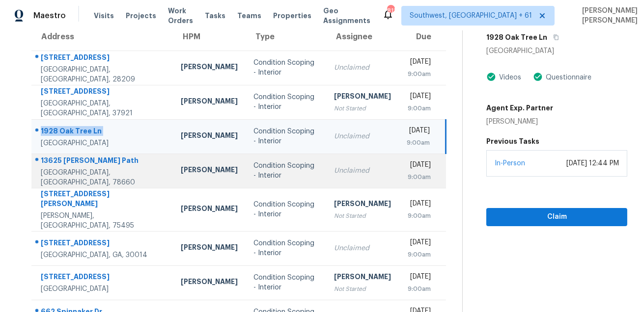
click at [78, 166] on div "13625 [PERSON_NAME] Path" at bounding box center [103, 162] width 124 height 12
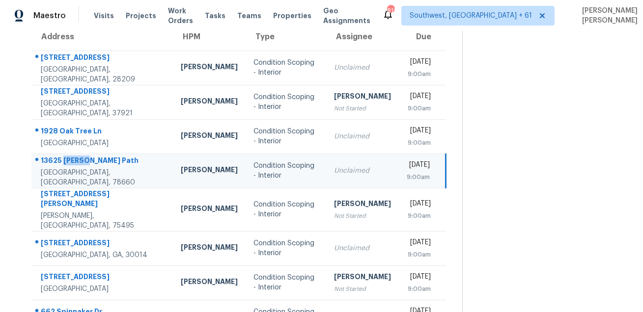
click at [78, 166] on div "13625 [PERSON_NAME] Path" at bounding box center [103, 162] width 124 height 12
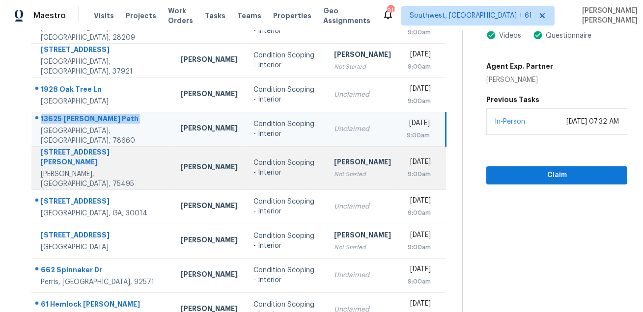
scroll to position [145, 0]
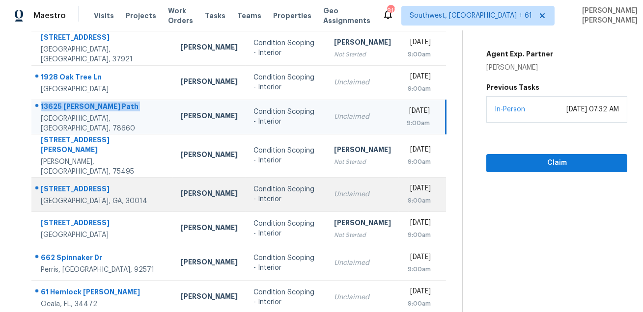
click at [69, 184] on div "[STREET_ADDRESS]" at bounding box center [103, 190] width 124 height 12
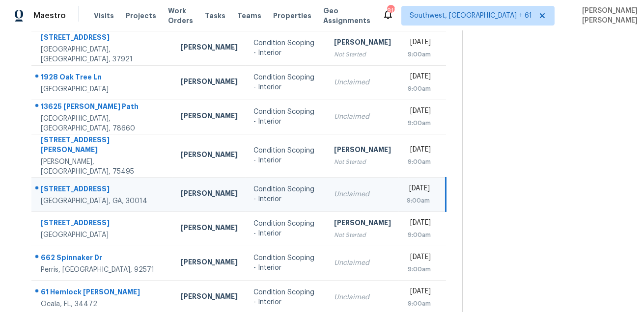
click at [69, 184] on div "[STREET_ADDRESS]" at bounding box center [103, 190] width 124 height 12
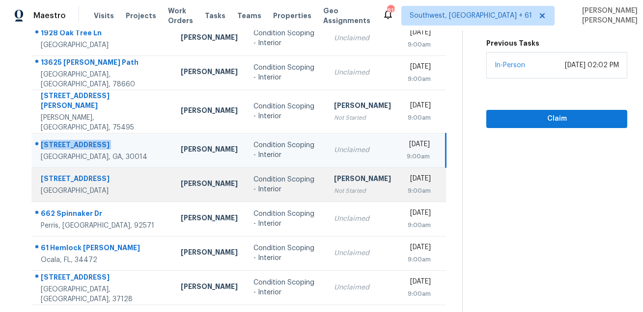
scroll to position [199, 0]
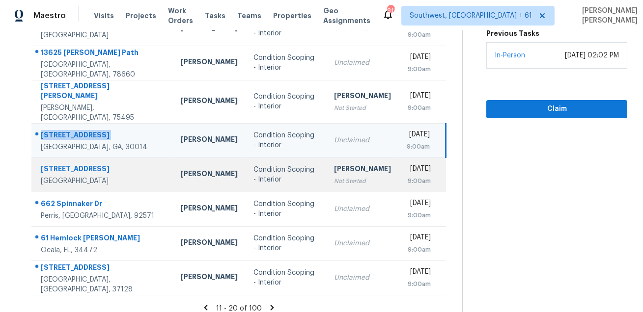
click at [57, 166] on div "[STREET_ADDRESS]" at bounding box center [103, 170] width 124 height 12
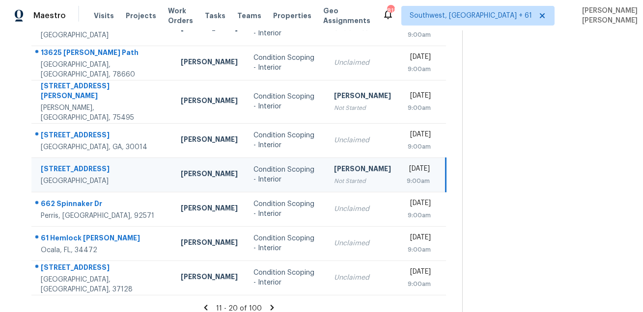
click at [55, 164] on div "[STREET_ADDRESS]" at bounding box center [103, 170] width 124 height 12
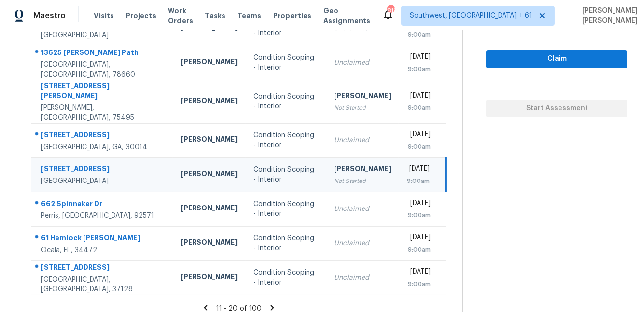
click at [55, 164] on div "[STREET_ADDRESS]" at bounding box center [103, 170] width 124 height 12
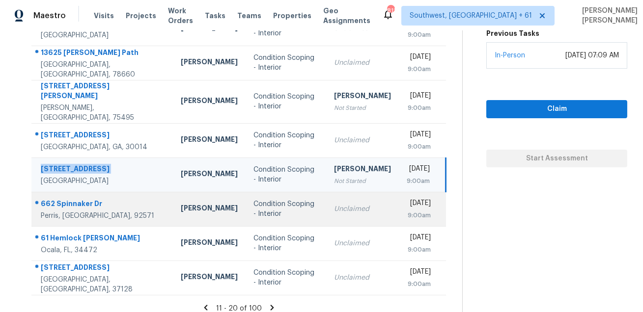
click at [69, 192] on td "[STREET_ADDRESS][PERSON_NAME]" at bounding box center [101, 209] width 141 height 34
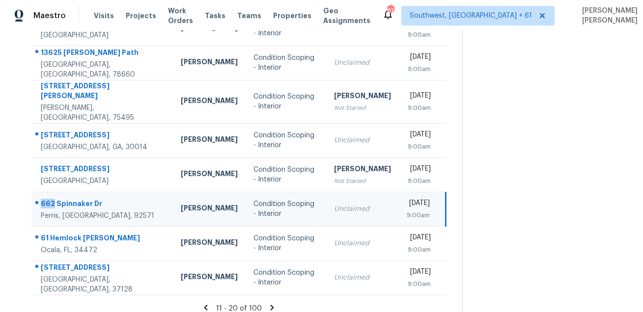
click at [69, 192] on td "[STREET_ADDRESS][PERSON_NAME]" at bounding box center [101, 209] width 141 height 34
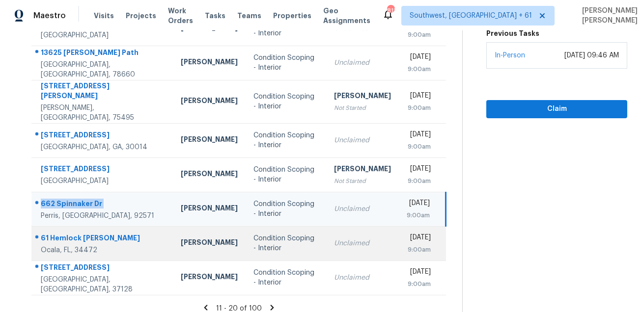
click at [47, 233] on div "61 Hemlock [PERSON_NAME]" at bounding box center [103, 239] width 124 height 12
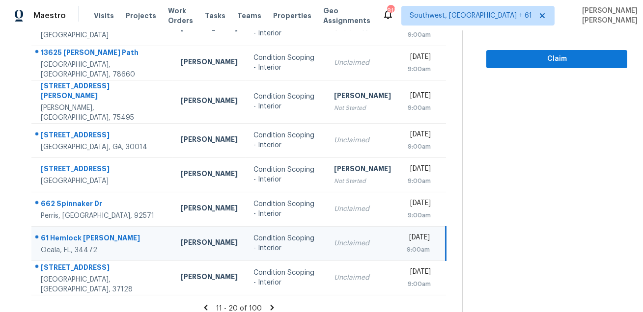
click at [47, 233] on div "61 Hemlock [PERSON_NAME]" at bounding box center [103, 239] width 124 height 12
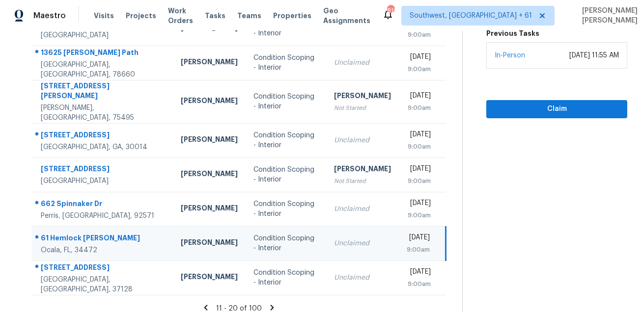
click at [47, 233] on div "61 Hemlock [PERSON_NAME]" at bounding box center [103, 239] width 124 height 12
click at [29, 225] on div "Address HPM Type Assignee Due [STREET_ADDRESS] [PERSON_NAME] Condition Scoping …" at bounding box center [239, 105] width 446 height 381
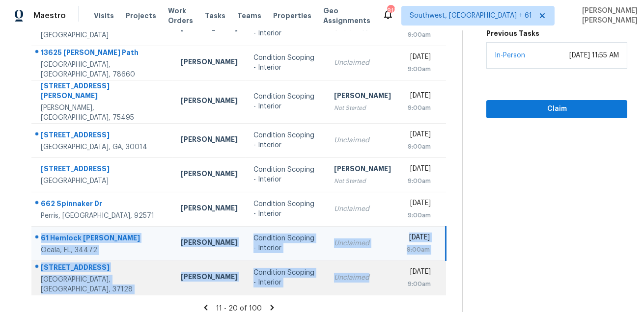
drag, startPoint x: 43, startPoint y: 223, endPoint x: 338, endPoint y: 276, distance: 299.8
click at [338, 276] on tbody "[STREET_ADDRESS] [PERSON_NAME] Condition Scoping - Interior Unclaimed [DATE] 9:…" at bounding box center [238, 119] width 414 height 352
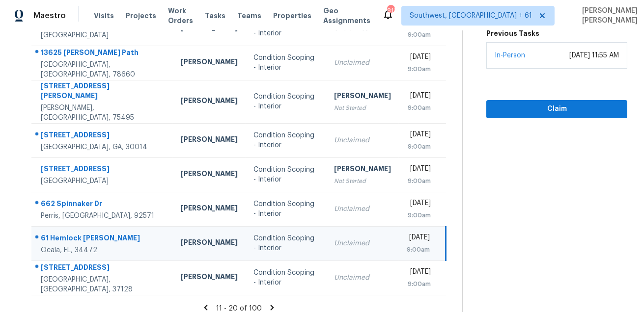
click at [272, 303] on icon at bounding box center [272, 307] width 9 height 9
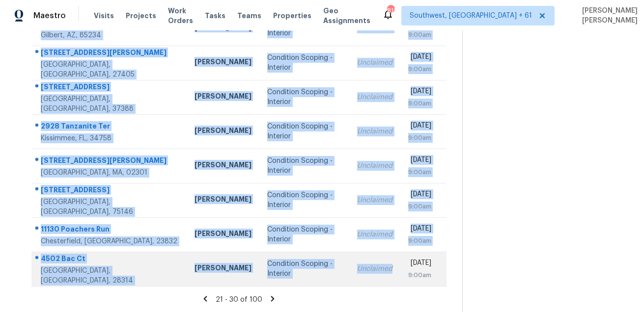
drag, startPoint x: 41, startPoint y: 146, endPoint x: 322, endPoint y: 279, distance: 310.7
click at [322, 279] on tbody "[STREET_ADDRESS][PERSON_NAME][PERSON_NAME] [PERSON_NAME] Condition Scoping - In…" at bounding box center [238, 115] width 415 height 344
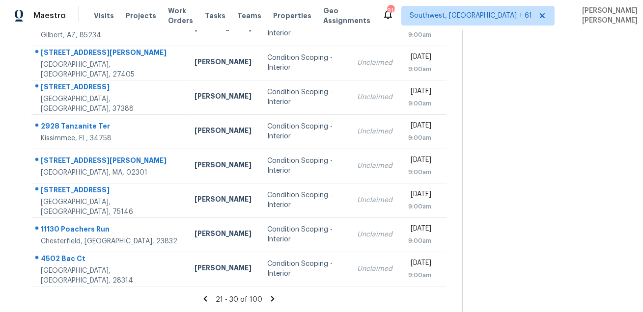
click at [276, 300] on icon at bounding box center [272, 299] width 9 height 9
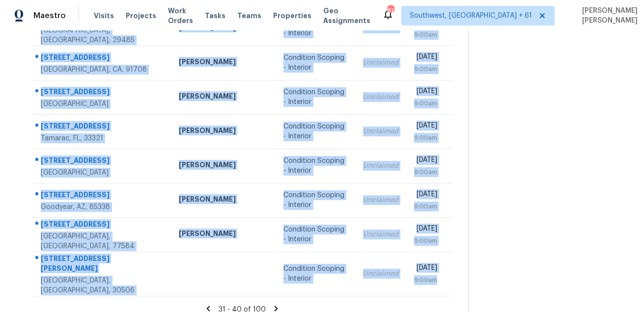
drag, startPoint x: 42, startPoint y: 74, endPoint x: 328, endPoint y: 289, distance: 358.3
click at [328, 289] on section "Tasks 100 Results [DATE] - [DATE] Open Condition Scoping - Interior Assignee ​ …" at bounding box center [242, 85] width 452 height 475
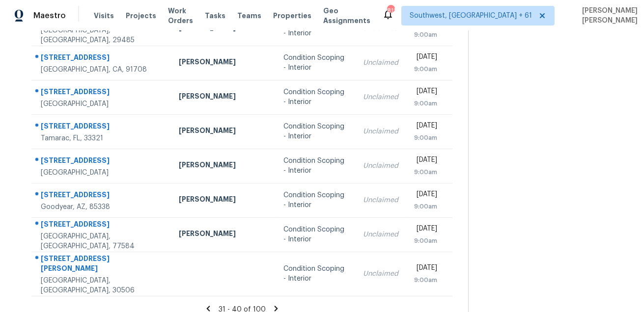
click at [274, 306] on icon at bounding box center [275, 308] width 3 height 5
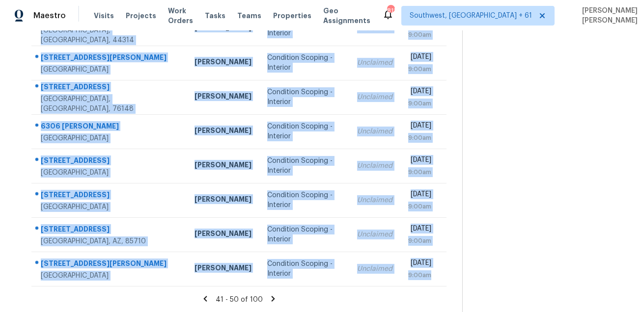
drag, startPoint x: 39, startPoint y: 97, endPoint x: 307, endPoint y: 290, distance: 329.9
click at [307, 290] on section "Tasks 100 Results [DATE] - [DATE] Open Condition Scoping - Interior Assignee ​ …" at bounding box center [239, 80] width 446 height 465
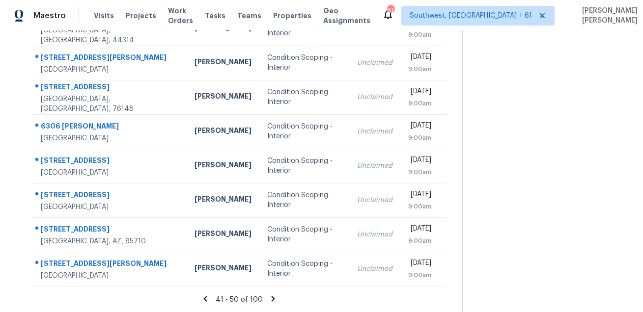
click at [277, 299] on icon at bounding box center [273, 299] width 9 height 9
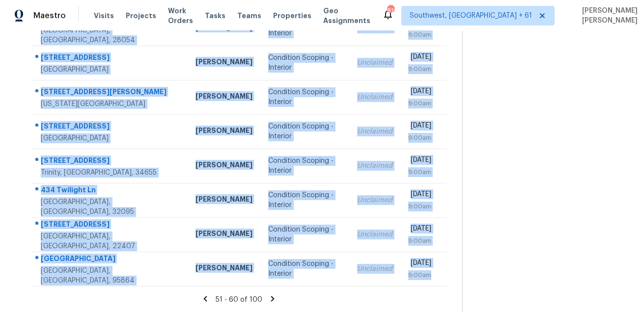
drag, startPoint x: 39, startPoint y: 144, endPoint x: 355, endPoint y: 291, distance: 349.2
click at [355, 291] on section "Tasks 100 Results [DATE] - [DATE] Open Condition Scoping - Interior Assignee ​ …" at bounding box center [239, 80] width 446 height 465
click at [274, 299] on icon at bounding box center [272, 298] width 3 height 5
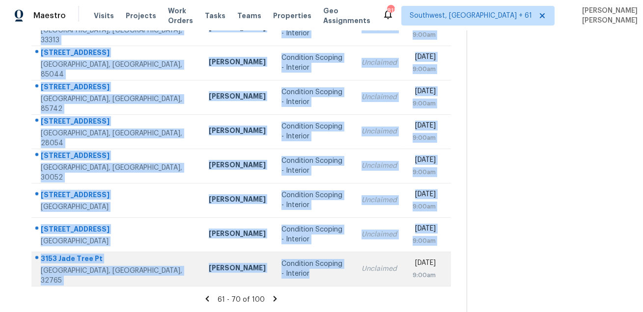
drag, startPoint x: 40, startPoint y: 145, endPoint x: 310, endPoint y: 278, distance: 300.4
click at [310, 278] on tbody "[GEOGRAPHIC_DATA][PERSON_NAME] [PERSON_NAME] Condition Scoping - Interior Uncla…" at bounding box center [240, 115] width 419 height 344
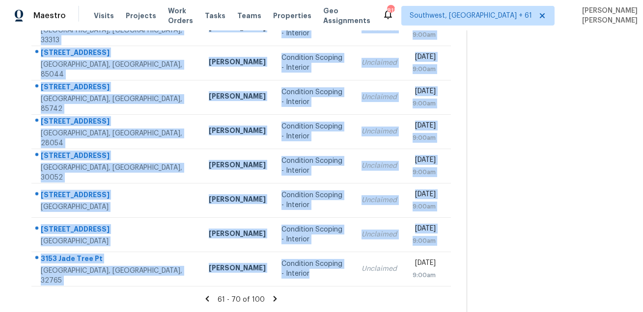
click at [274, 297] on icon at bounding box center [274, 298] width 3 height 5
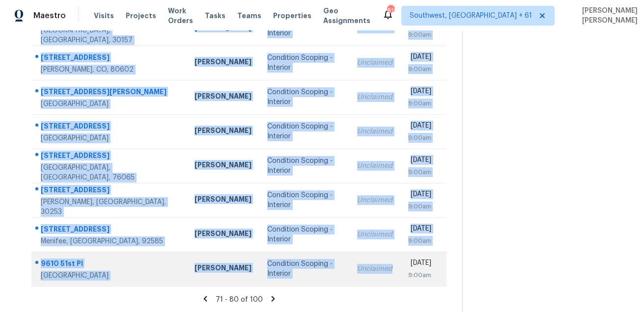
drag, startPoint x: 36, startPoint y: 149, endPoint x: 343, endPoint y: 279, distance: 333.5
click at [343, 279] on tbody "[STREET_ADDRESS][PERSON_NAME] [PERSON_NAME] Condition Scoping - Interior Unclai…" at bounding box center [238, 115] width 415 height 344
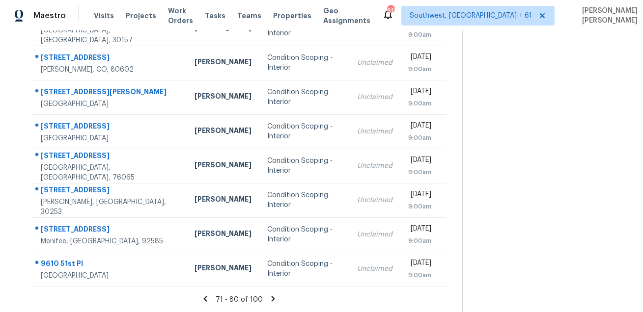
click at [276, 300] on icon at bounding box center [273, 299] width 9 height 9
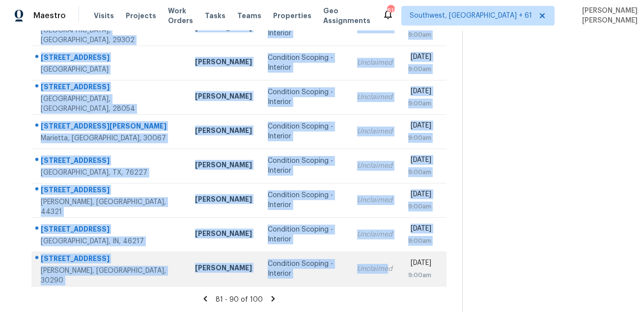
drag, startPoint x: 40, startPoint y: 147, endPoint x: 355, endPoint y: 266, distance: 336.8
click at [355, 266] on tbody "[STREET_ADDRESS][PERSON_NAME] [PERSON_NAME] Condition Scoping - Interior Unclai…" at bounding box center [238, 115] width 415 height 344
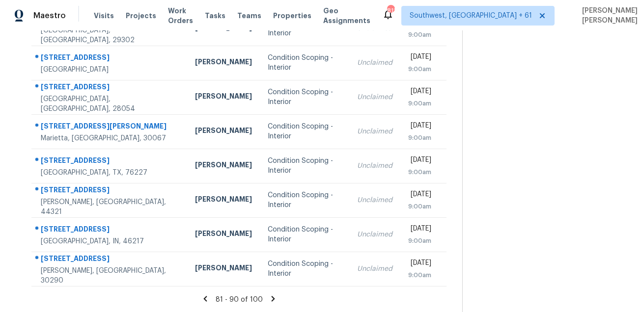
click at [273, 299] on icon at bounding box center [273, 299] width 9 height 9
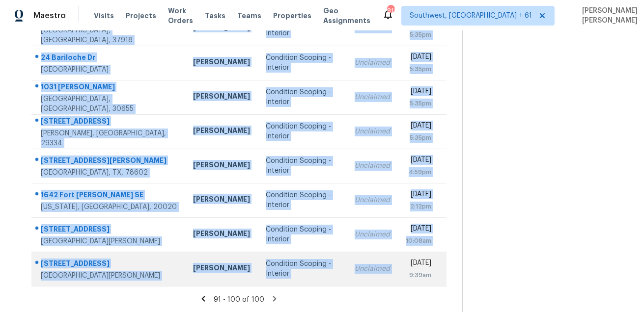
drag, startPoint x: 41, startPoint y: 148, endPoint x: 394, endPoint y: 256, distance: 369.6
click at [394, 256] on tbody "[STREET_ADDRESS][PERSON_NAME] [PERSON_NAME] Condition Scoping - Interior Unclai…" at bounding box center [238, 115] width 415 height 344
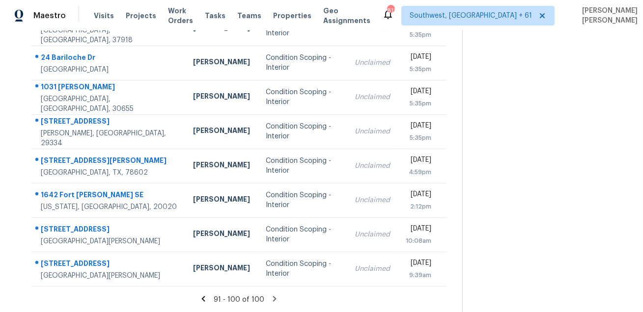
click at [276, 297] on icon at bounding box center [274, 298] width 3 height 5
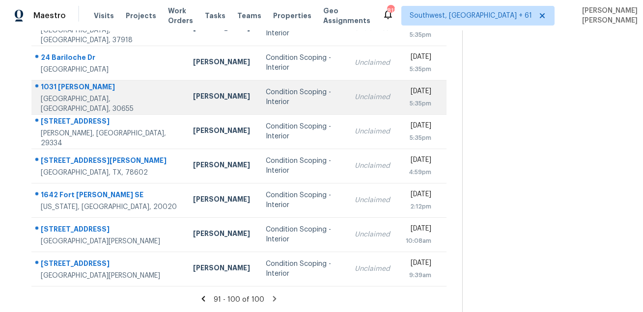
scroll to position [0, 0]
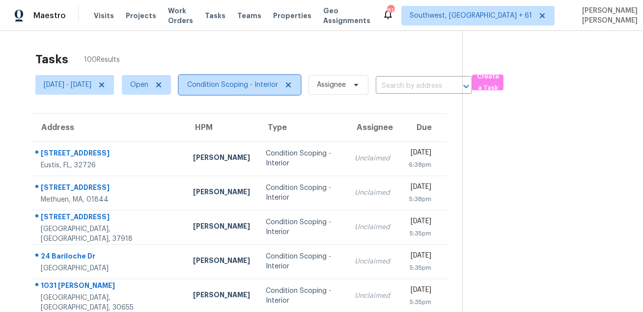
click at [244, 89] on span "Condition Scoping - Interior" at bounding box center [232, 85] width 91 height 10
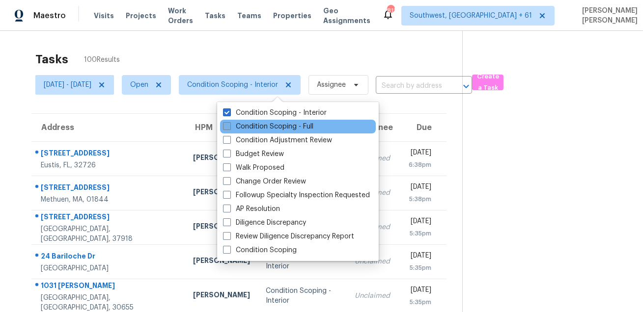
click at [244, 128] on label "Condition Scoping - Full" at bounding box center [268, 127] width 90 height 10
click at [229, 128] on input "Condition Scoping - Full" at bounding box center [226, 125] width 6 height 6
checkbox input "true"
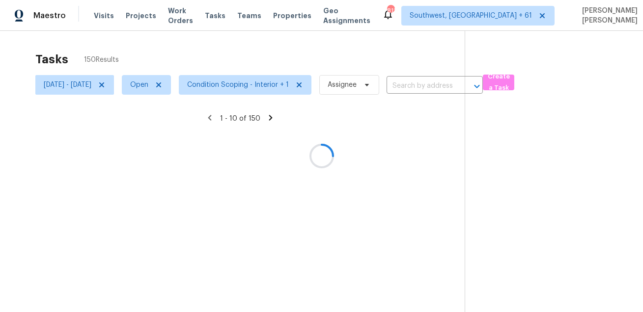
click at [183, 82] on div at bounding box center [321, 156] width 643 height 312
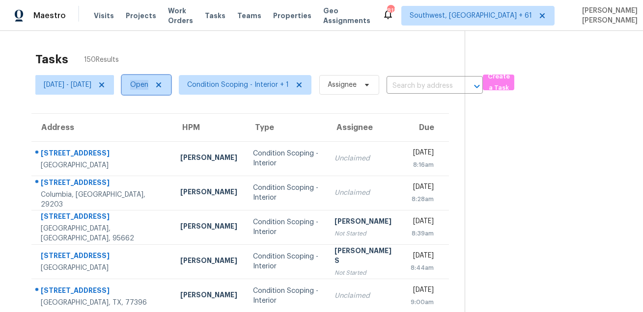
click at [148, 82] on span "Open" at bounding box center [139, 85] width 18 height 10
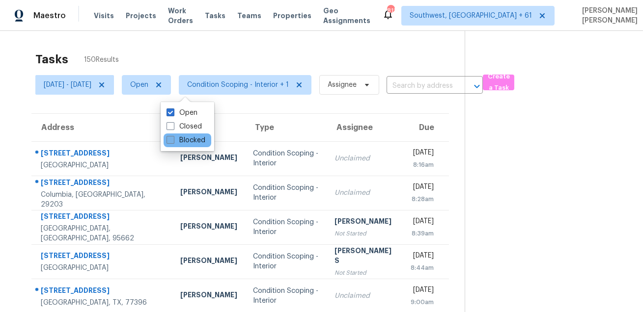
click at [180, 137] on label "Blocked" at bounding box center [185, 140] width 39 height 10
click at [173, 137] on input "Blocked" at bounding box center [169, 138] width 6 height 6
checkbox input "true"
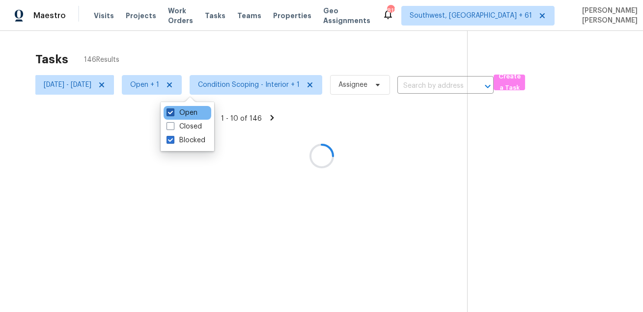
click at [178, 114] on label "Open" at bounding box center [181, 113] width 31 height 10
click at [173, 114] on input "Open" at bounding box center [169, 111] width 6 height 6
checkbox input "false"
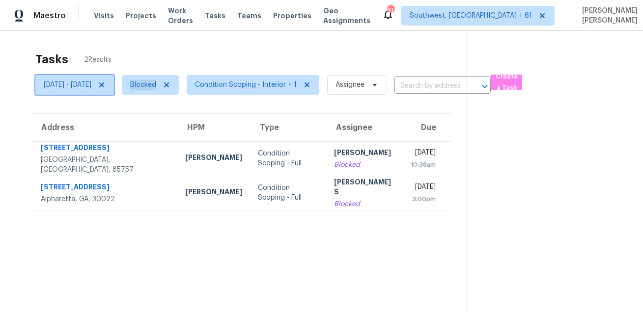
click at [104, 85] on icon at bounding box center [101, 84] width 5 height 5
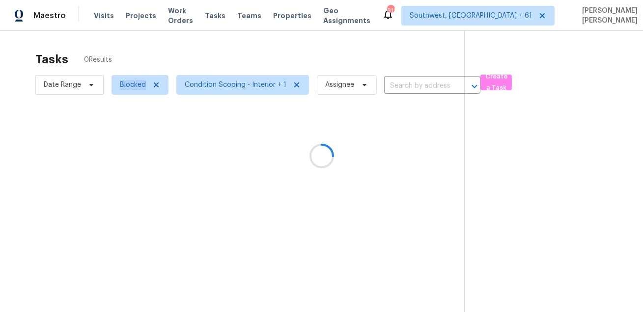
click at [215, 51] on div at bounding box center [321, 156] width 643 height 312
